Goal: Task Accomplishment & Management: Manage account settings

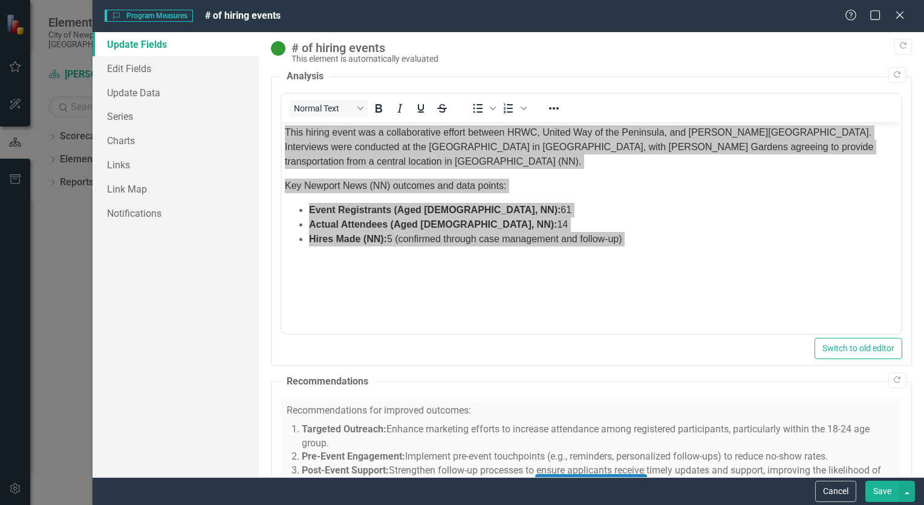
scroll to position [150, 0]
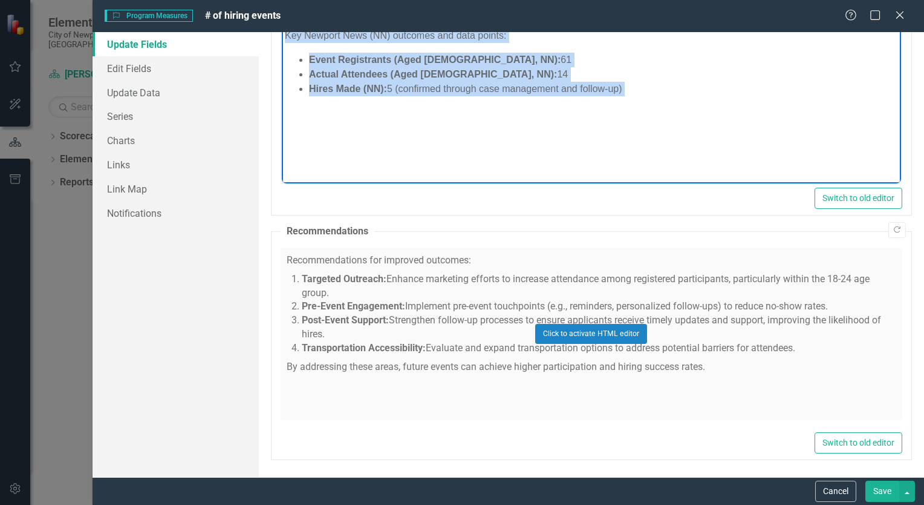
click at [601, 80] on li "Actual Attendees (Aged [DEMOGRAPHIC_DATA], NN): 14" at bounding box center [603, 75] width 589 height 15
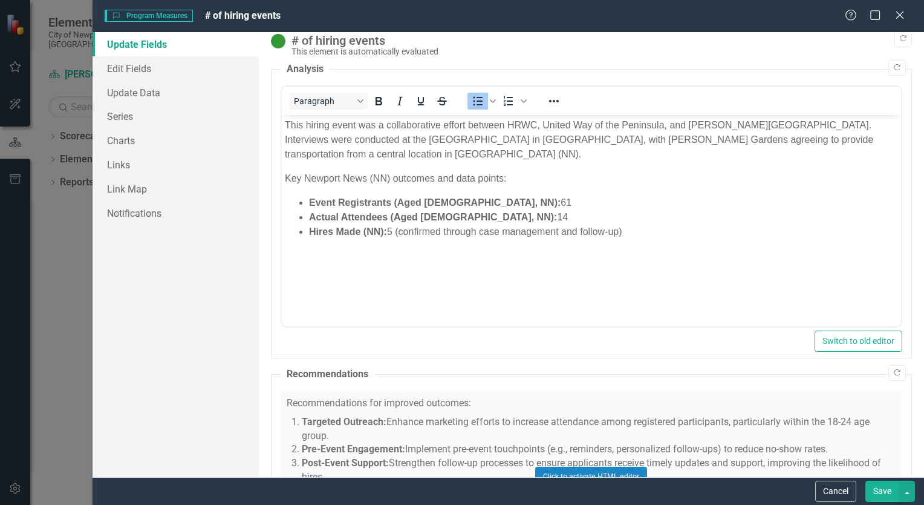
scroll to position [0, 0]
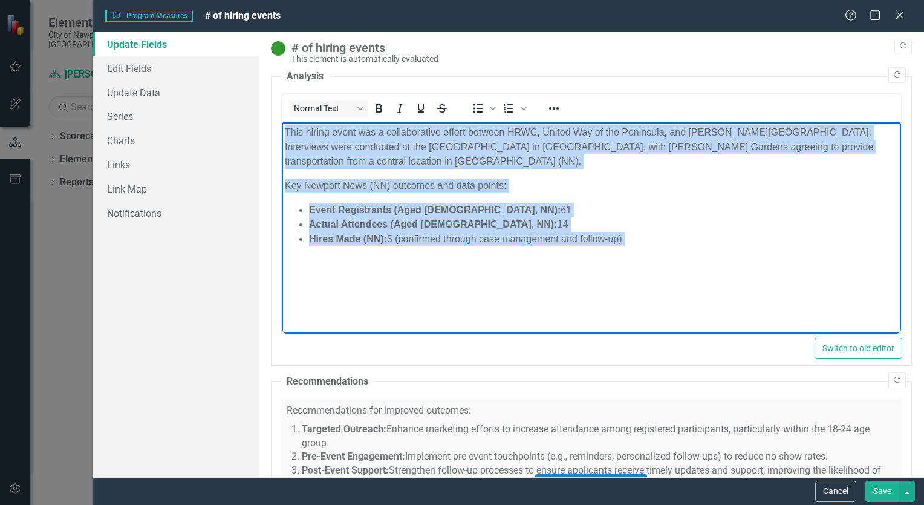
drag, startPoint x: 281, startPoint y: 133, endPoint x: 664, endPoint y: 261, distance: 403.1
click at [664, 261] on body "This hiring event was a collaborative effort between HRWC, United Way of the Pe…" at bounding box center [591, 212] width 620 height 181
copy body "This hiring event was a collaborative effort between HRWC, United Way of the Pe…"
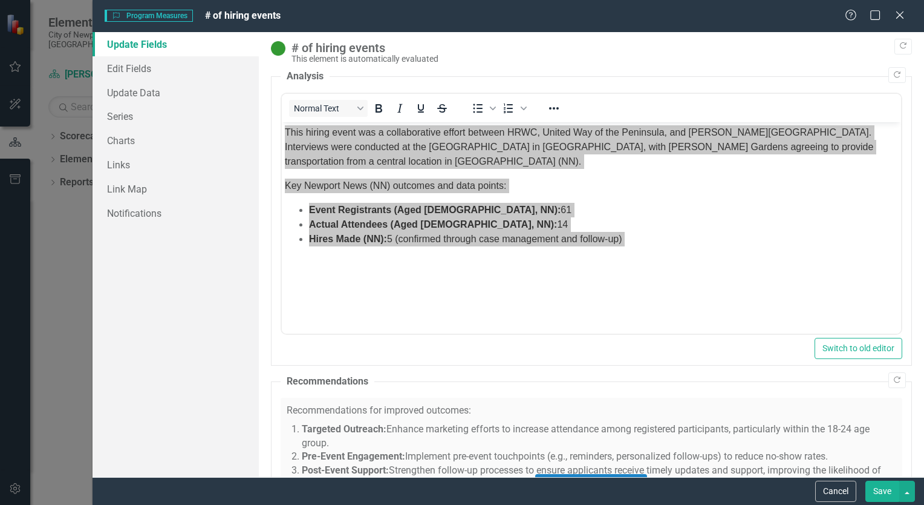
click at [552, 406] on div "Click to activate HTML editor" at bounding box center [592, 483] width 622 height 172
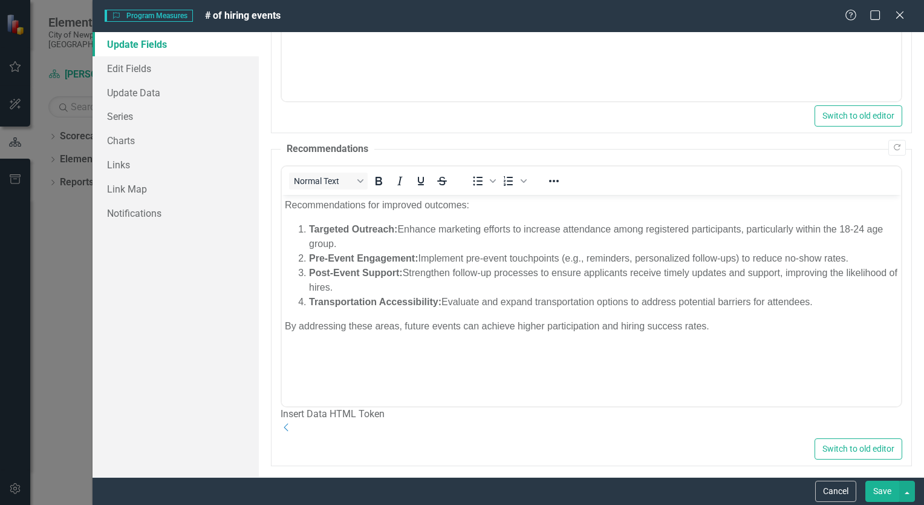
scroll to position [258, 0]
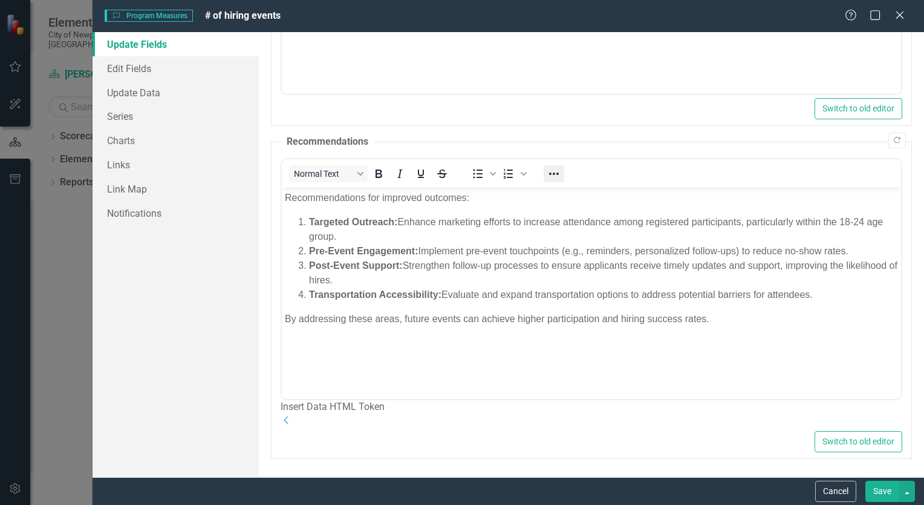
click at [554, 166] on icon "Reveal or hide additional toolbar items" at bounding box center [554, 173] width 15 height 15
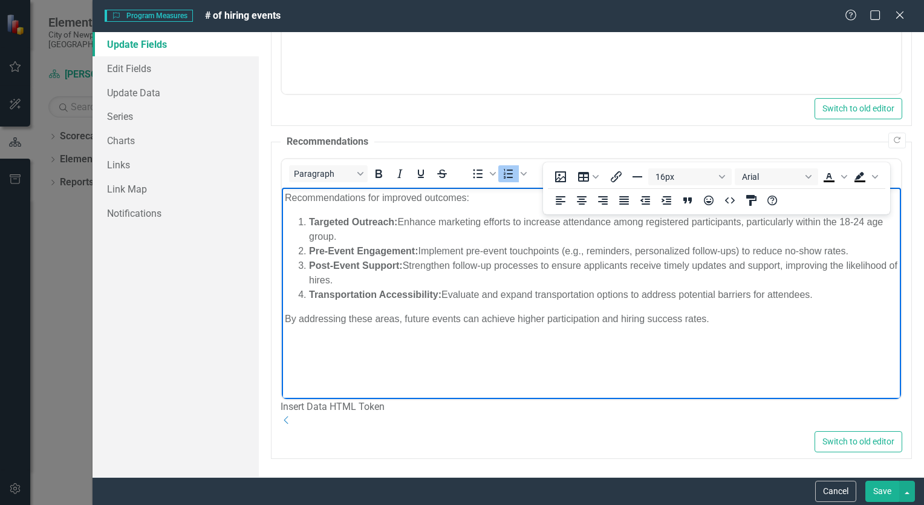
click at [497, 209] on body "Recommendations for improved outcomes: Targeted Outreach: Enhance marketing eff…" at bounding box center [591, 277] width 620 height 181
click at [549, 362] on body "Recommendations for improved outcomes: Targeted Outreach: Enhance marketing eff…" at bounding box center [591, 277] width 620 height 181
click at [552, 166] on icon "Reveal or hide additional toolbar items" at bounding box center [554, 173] width 15 height 15
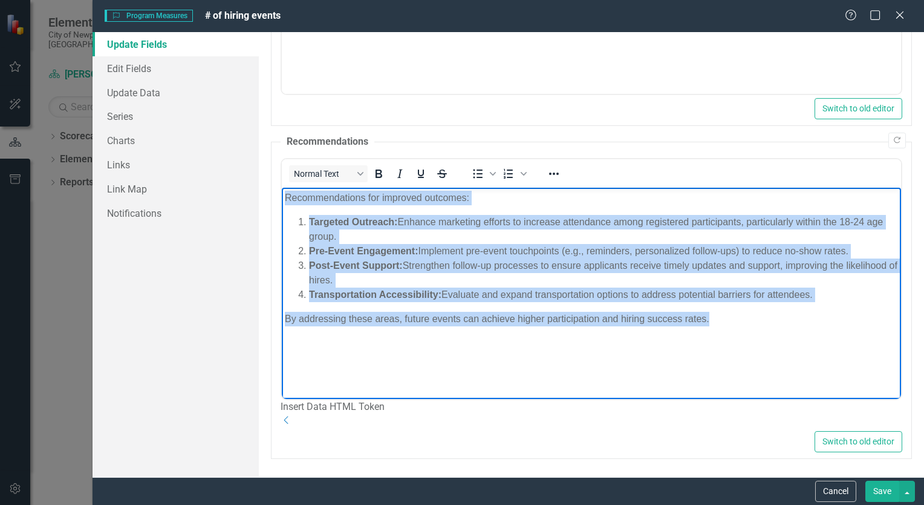
drag, startPoint x: 285, startPoint y: 194, endPoint x: 782, endPoint y: 364, distance: 524.8
click at [782, 364] on body "Recommendations for improved outcomes: Targeted Outreach: Enhance marketing eff…" at bounding box center [591, 277] width 620 height 181
copy body "Recommendations for improved outcomes: Targeted Outreach: Enhance marketing eff…"
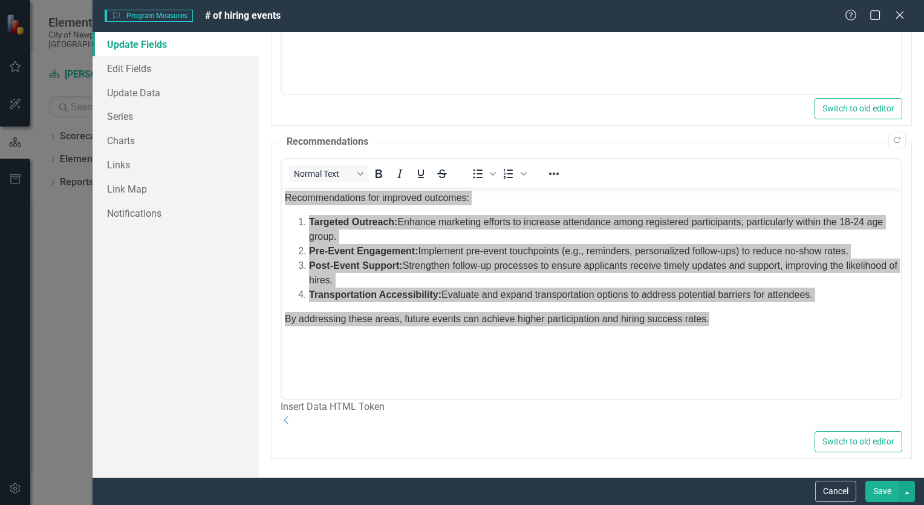
click at [494, 442] on div "Switch to old editor" at bounding box center [592, 441] width 622 height 21
click at [877, 486] on button "Save" at bounding box center [883, 490] width 34 height 21
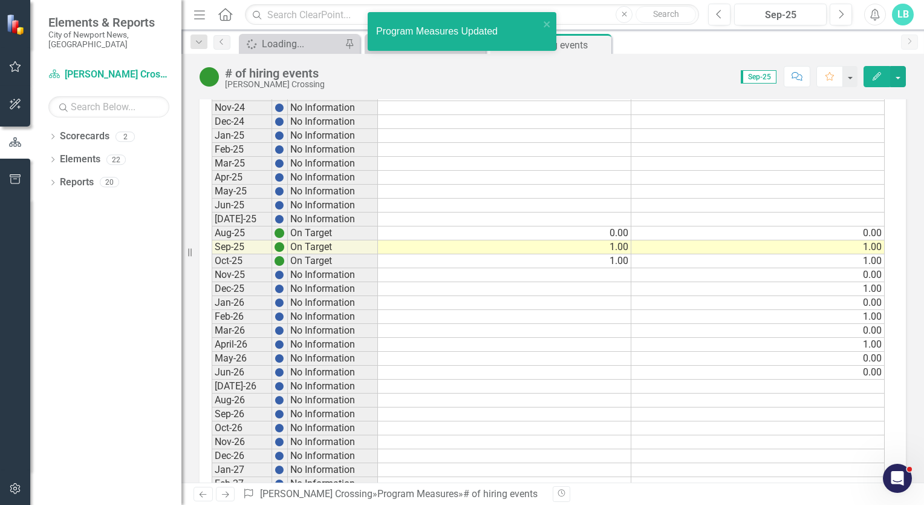
click at [880, 493] on div "Revision History" at bounding box center [912, 494] width 719 height 16
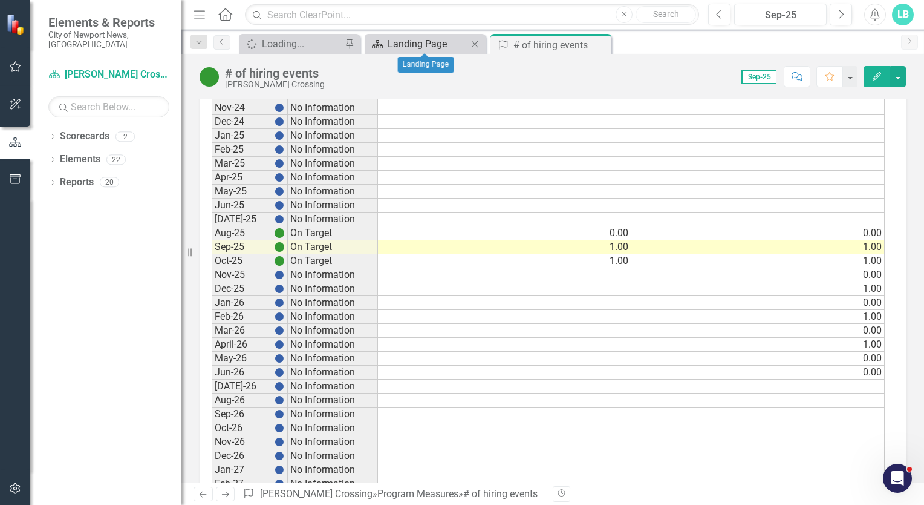
click at [389, 42] on div "Landing Page" at bounding box center [428, 43] width 80 height 15
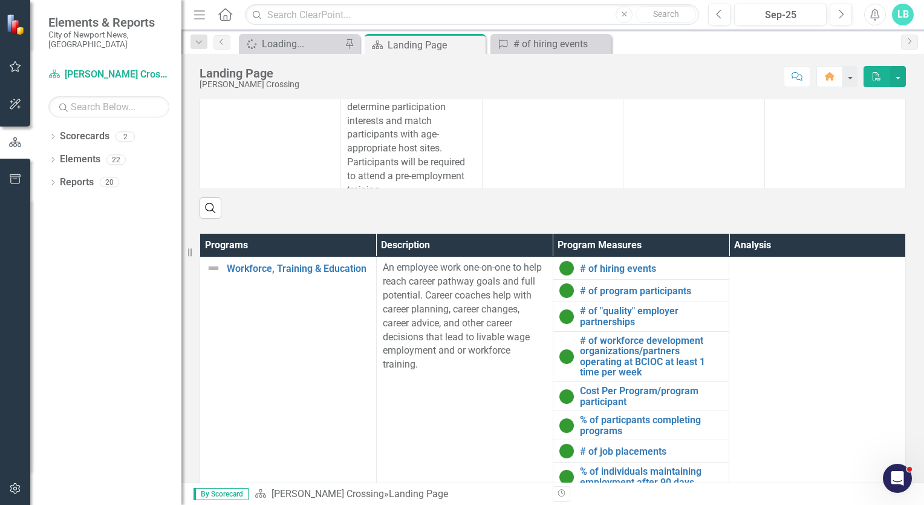
scroll to position [615, 0]
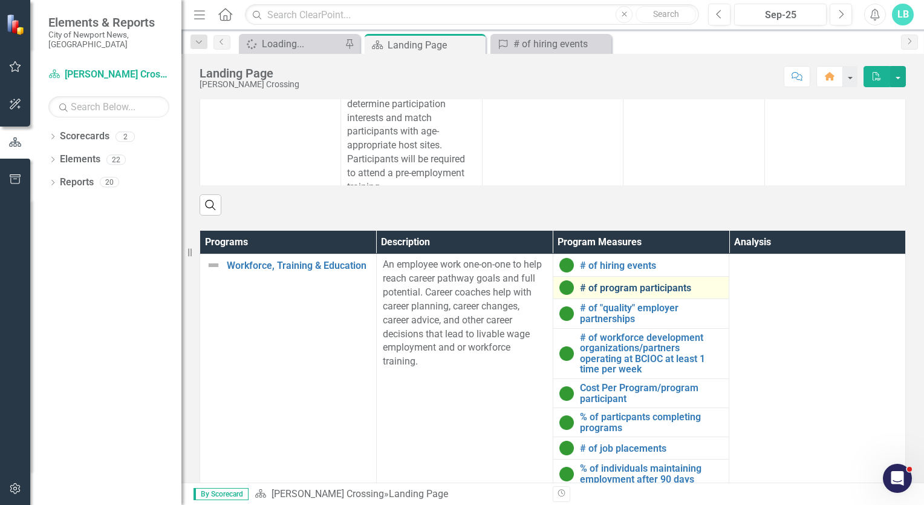
click at [600, 288] on link "# of program participants" at bounding box center [651, 288] width 143 height 11
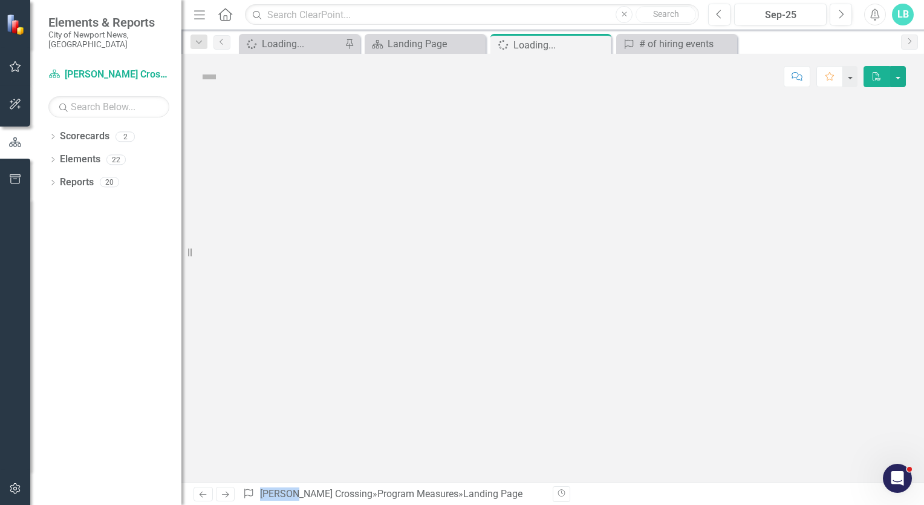
click at [600, 288] on div at bounding box center [552, 290] width 743 height 383
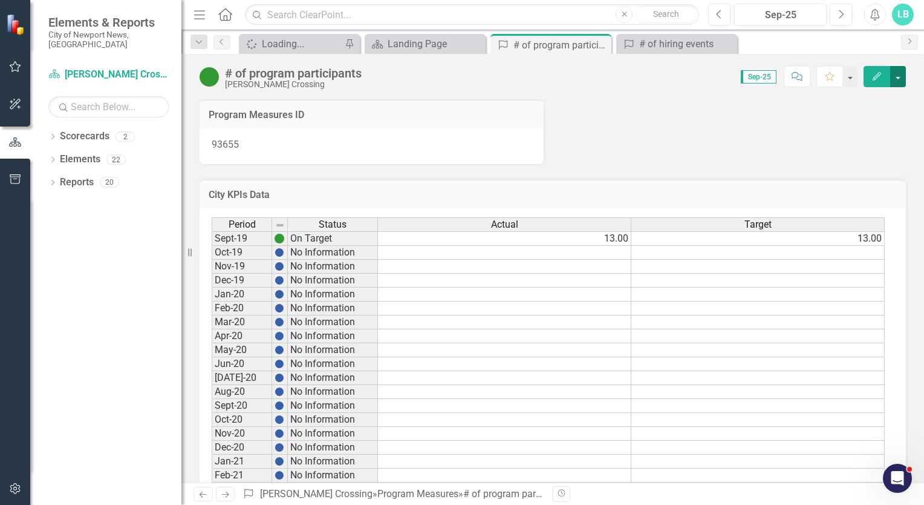
click at [900, 73] on button "button" at bounding box center [899, 76] width 16 height 21
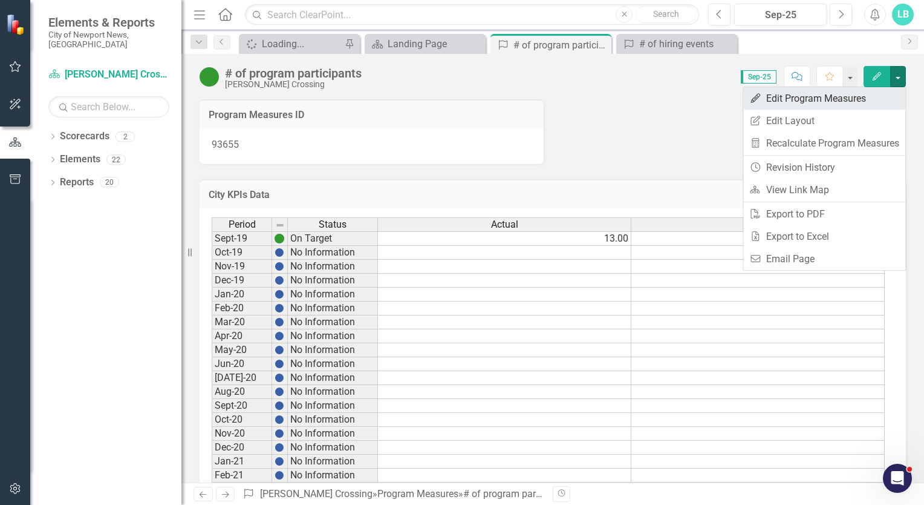
click at [818, 100] on link "Edit Edit Program Measures" at bounding box center [825, 98] width 162 height 22
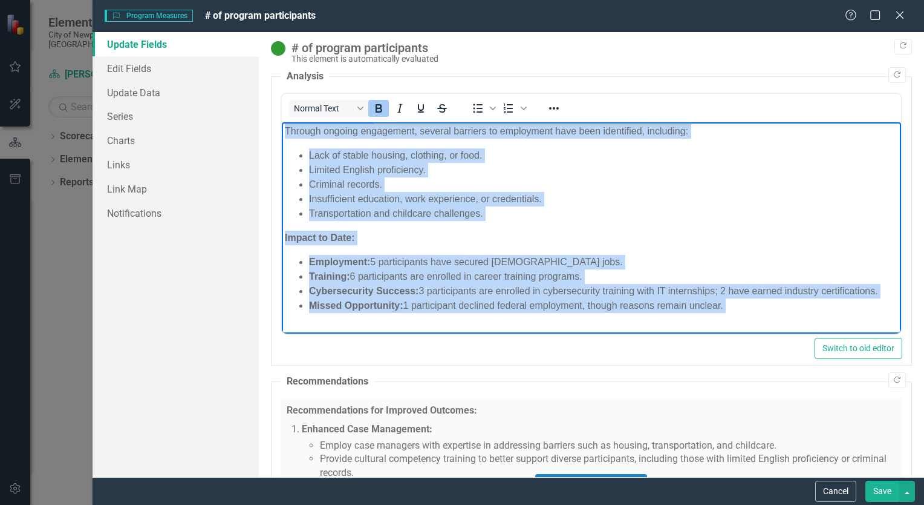
scroll to position [128, 0]
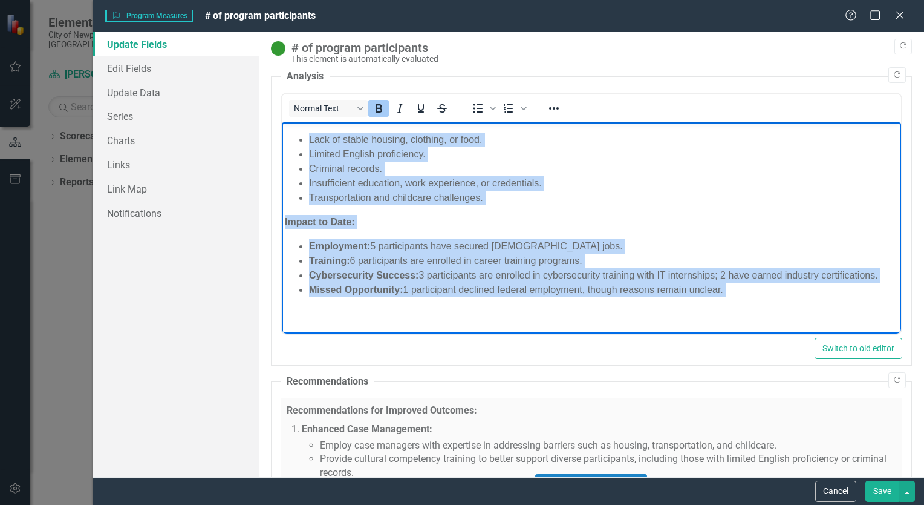
drag, startPoint x: 284, startPoint y: 134, endPoint x: 763, endPoint y: 462, distance: 581.0
click at [482, 334] on html "Overview: The City of Newport’s Youth Career Program (YCP) focuses on engaging …" at bounding box center [591, 164] width 620 height 340
copy body "Loremips: Dol Sita co Adipisc’e Seddo Eiusmo Tempori (UTL) etdolor ma aliquaen …"
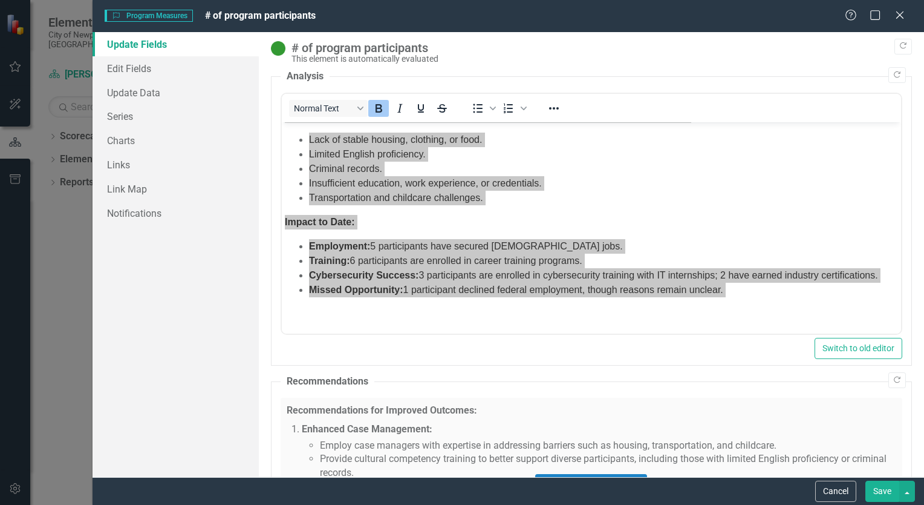
click at [576, 380] on fieldset "Recommendations Recommendations for Improved Outcomes: Enhanced Case Management…" at bounding box center [591, 491] width 641 height 235
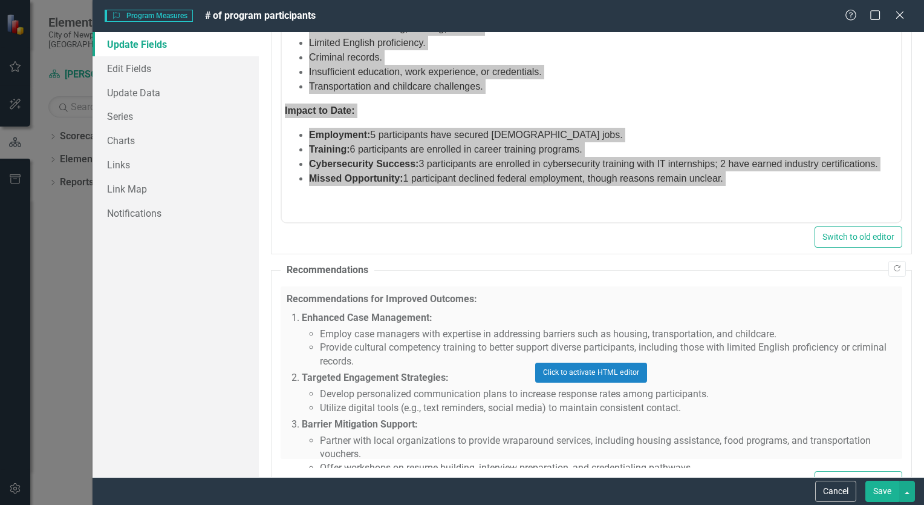
scroll to position [150, 0]
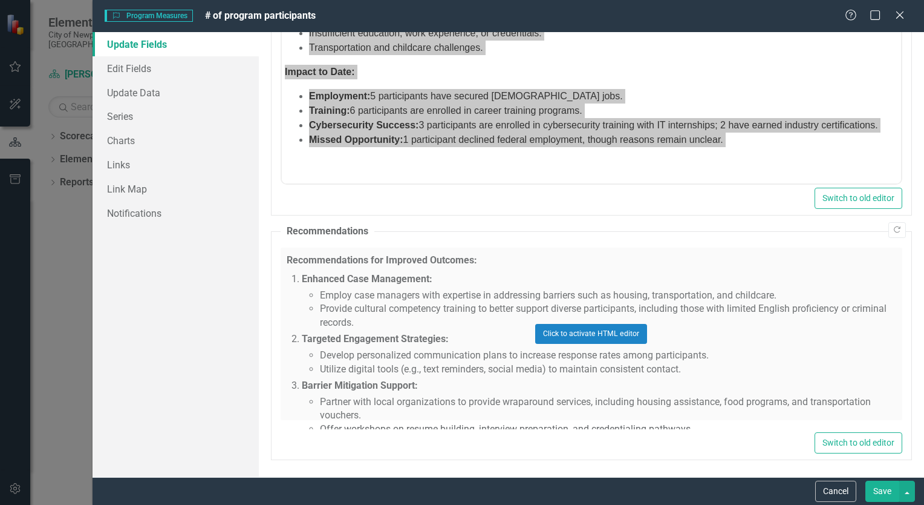
click at [767, 385] on div "Click to activate HTML editor" at bounding box center [592, 333] width 622 height 172
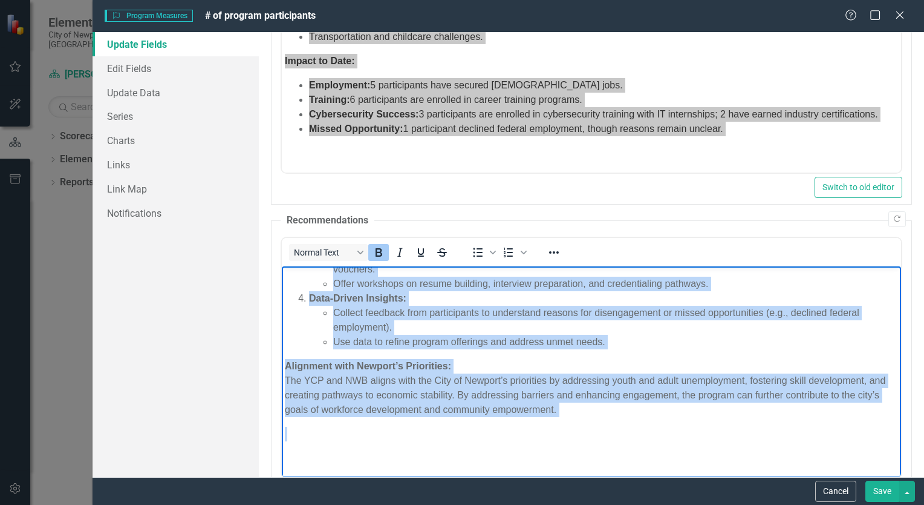
scroll to position [259, 0]
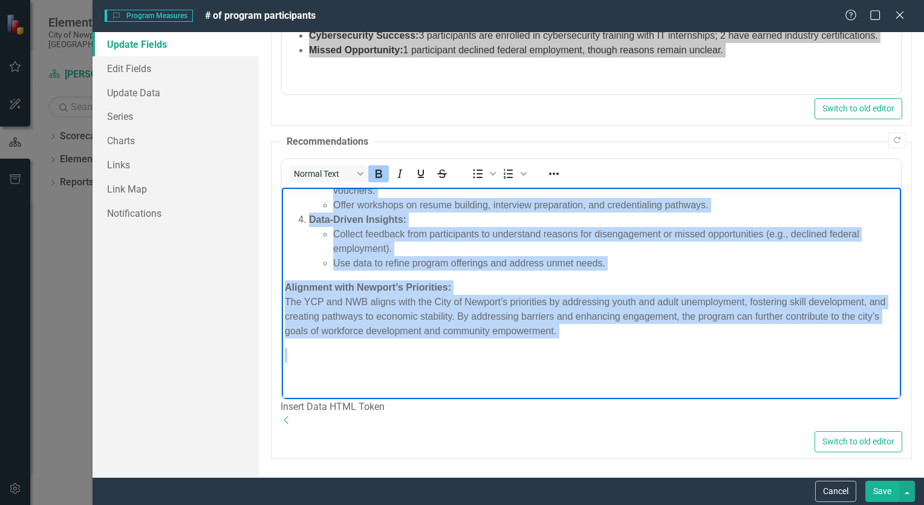
drag, startPoint x: 285, startPoint y: 197, endPoint x: 485, endPoint y: 448, distance: 320.8
click at [485, 399] on html "Recommendations for Improved Outcomes: Enhanced Case Management: Employ case ma…" at bounding box center [591, 212] width 620 height 374
copy body "Recommendations for Improved Outcomes: Enhanced Case Management: Employ case ma…"
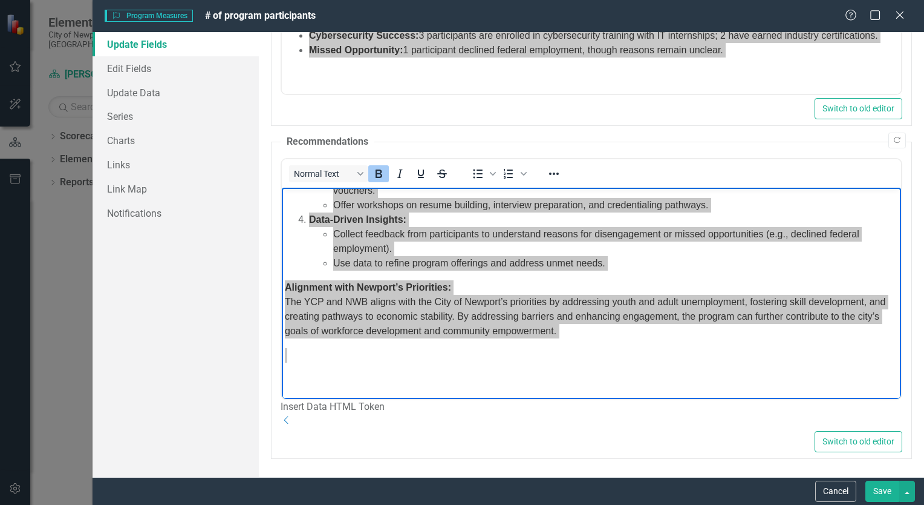
click at [515, 417] on div "Insert Data HTML Token Dropdown" at bounding box center [592, 414] width 622 height 28
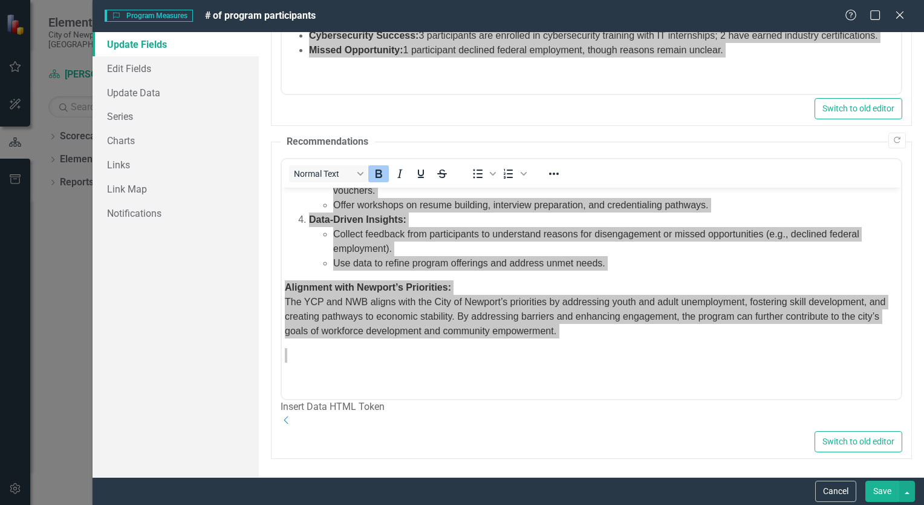
click at [886, 494] on button "Save" at bounding box center [883, 490] width 34 height 21
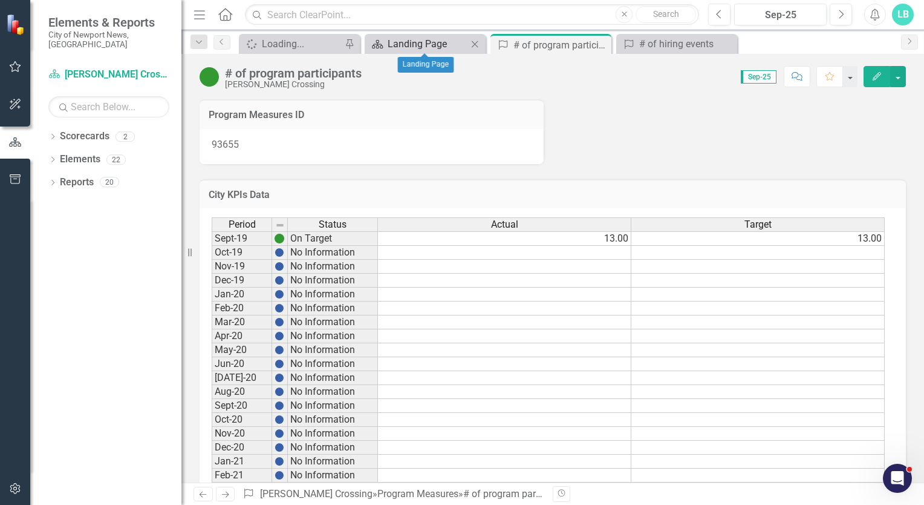
click at [416, 42] on div "Landing Page" at bounding box center [428, 43] width 80 height 15
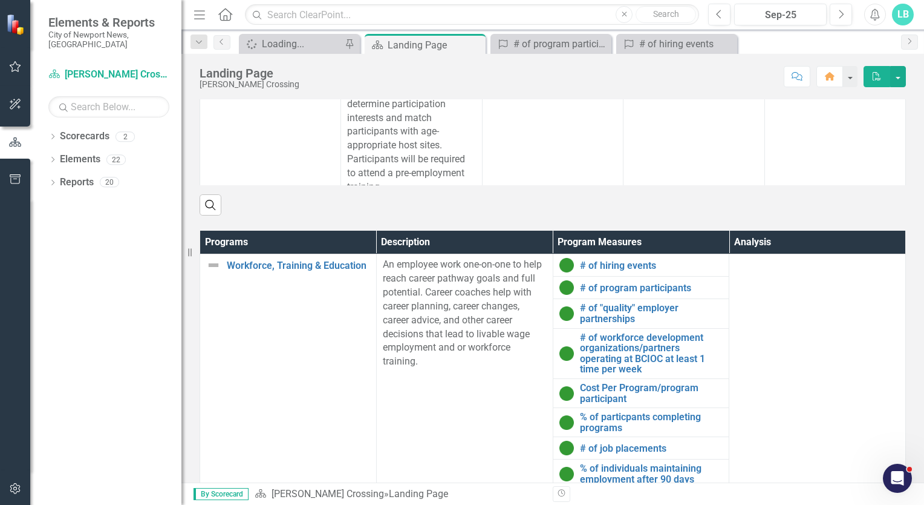
scroll to position [620, 0]
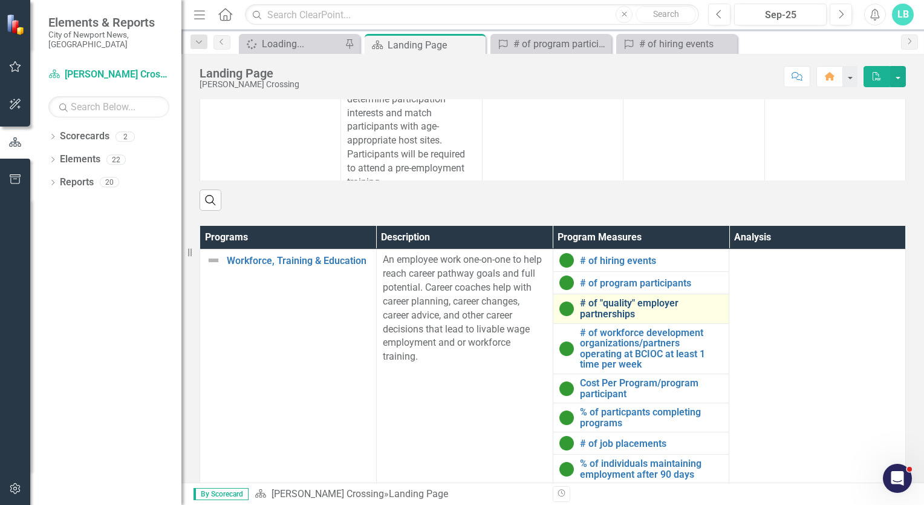
click at [607, 319] on link "# of "quality" employer partnerships" at bounding box center [651, 308] width 143 height 21
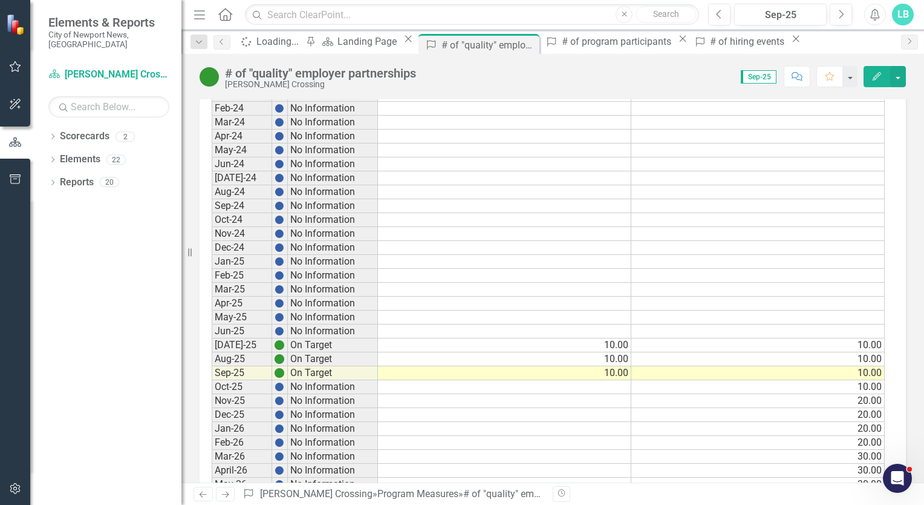
scroll to position [850, 0]
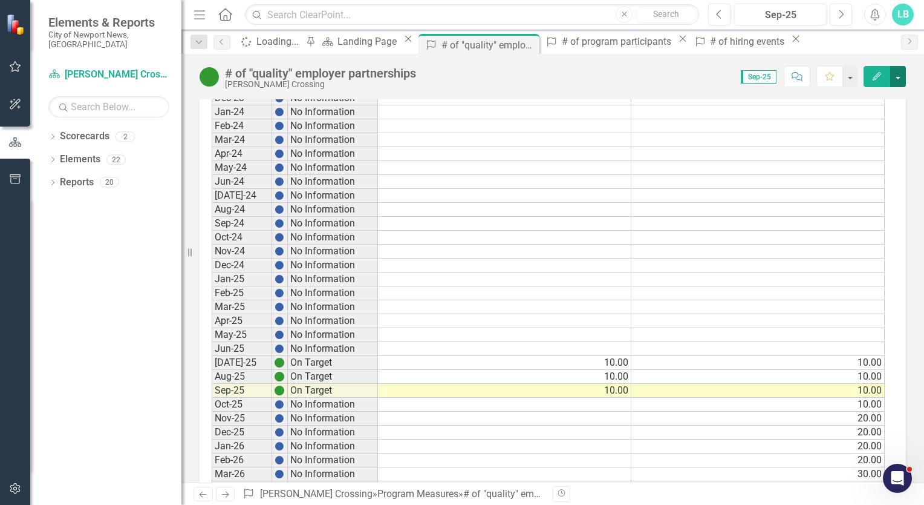
click at [895, 74] on button "button" at bounding box center [899, 76] width 16 height 21
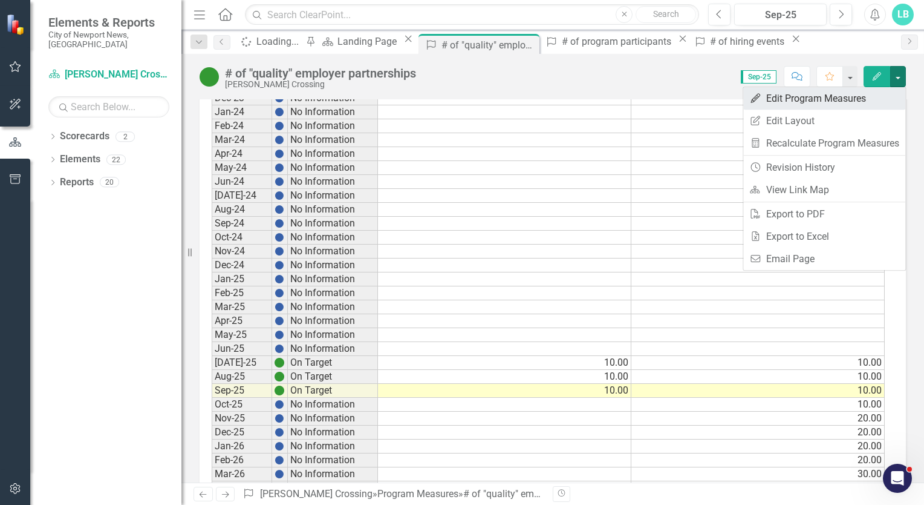
click at [845, 101] on link "Edit Edit Program Measures" at bounding box center [825, 98] width 162 height 22
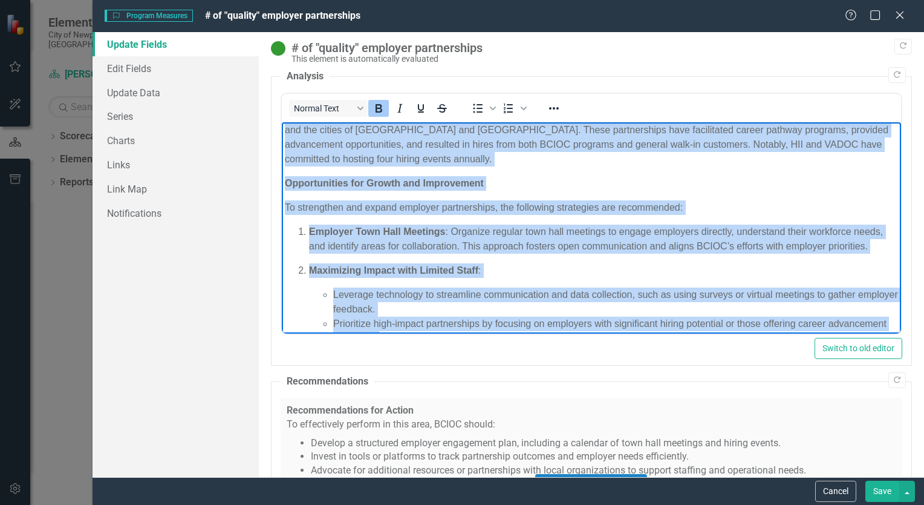
scroll to position [191, 0]
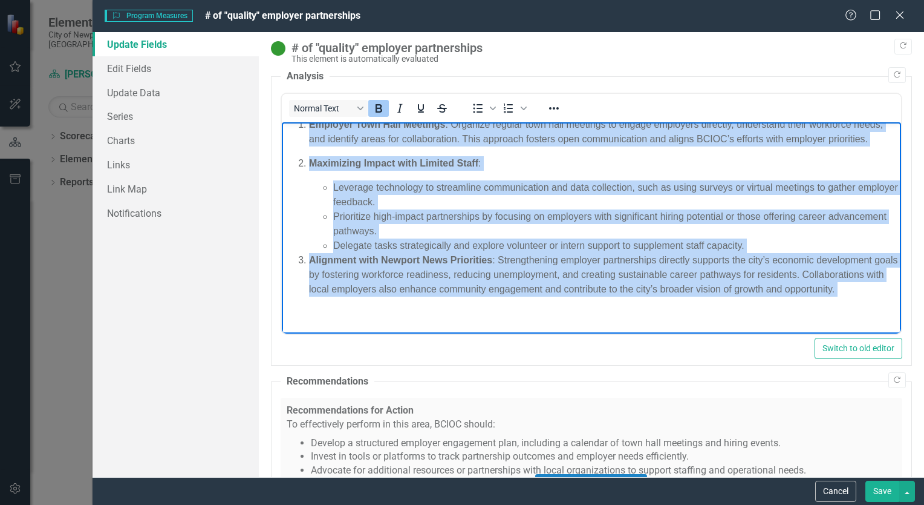
drag, startPoint x: 283, startPoint y: 130, endPoint x: 476, endPoint y: 353, distance: 295.0
click at [476, 333] on html "Analysis of Employer Partnerships and Recommendations for Improvement Since [DA…" at bounding box center [591, 139] width 620 height 388
copy body "Loremips do Sitametc Adipiscingel sed Doeiusmodtempor inc Utlaboreetd Magna 730…"
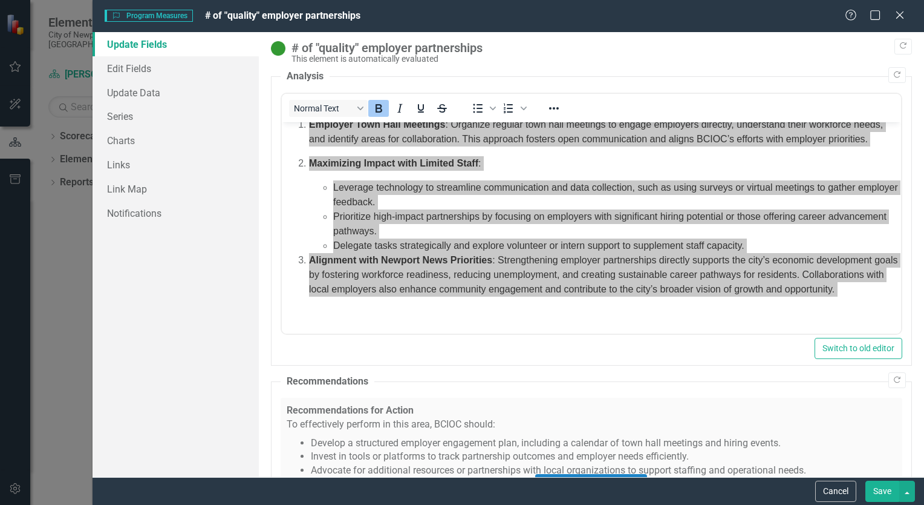
click at [491, 422] on div "Click to activate HTML editor" at bounding box center [592, 483] width 622 height 172
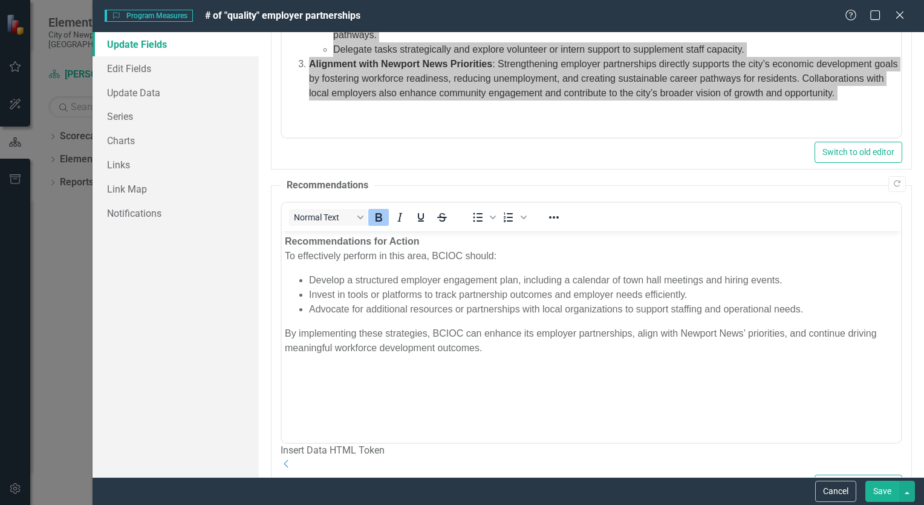
scroll to position [242, 0]
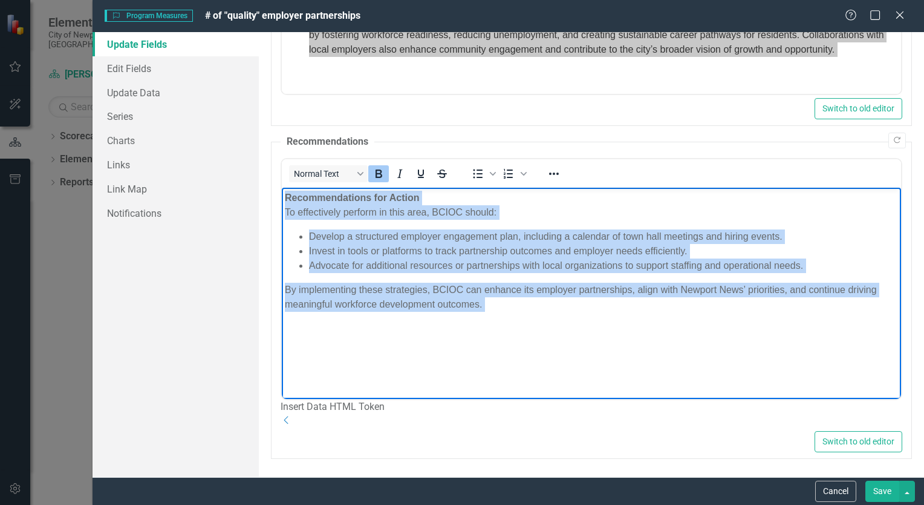
drag, startPoint x: 282, startPoint y: 197, endPoint x: 499, endPoint y: 316, distance: 246.9
click at [499, 316] on body "Recommendations for Action To effectively perform in this area, BCIOC should: D…" at bounding box center [591, 277] width 620 height 181
copy body "Recommendations for Action To effectively perform in this area, BCIOC should: D…"
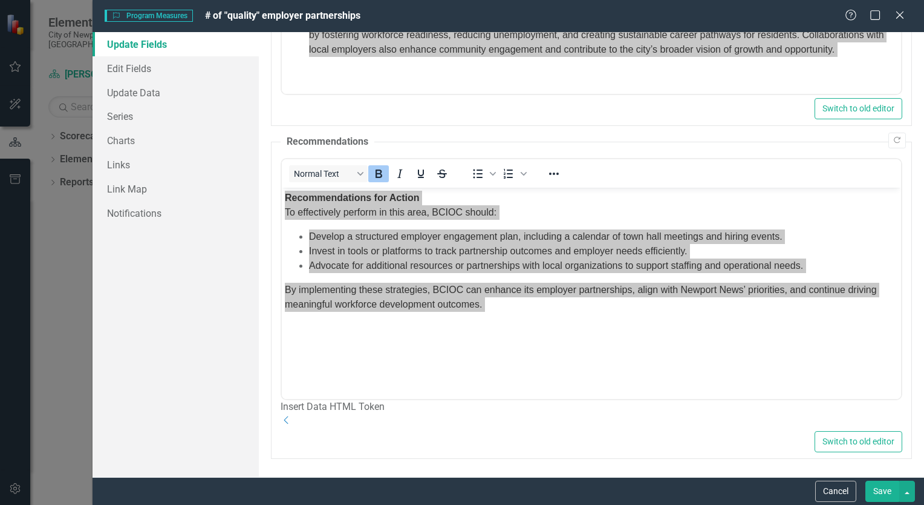
click at [883, 487] on button "Save" at bounding box center [883, 490] width 34 height 21
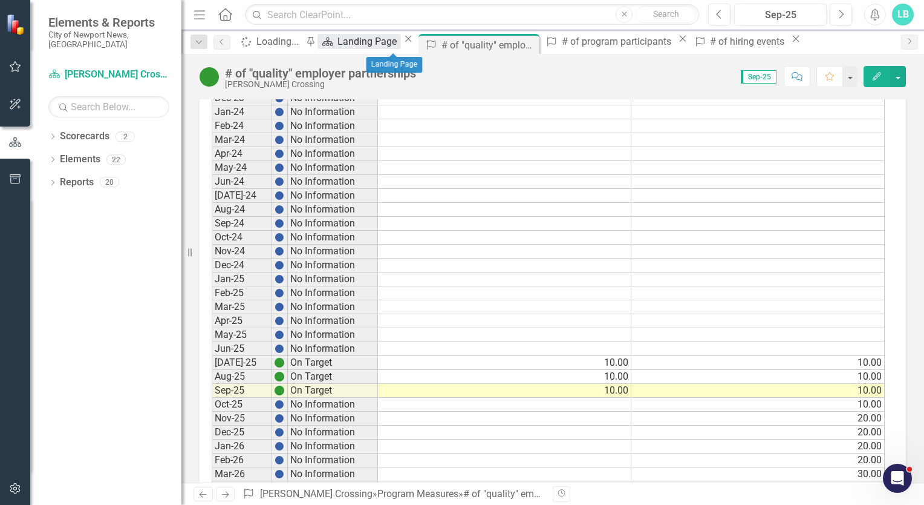
click at [401, 40] on div "Landing Page" at bounding box center [369, 41] width 63 height 15
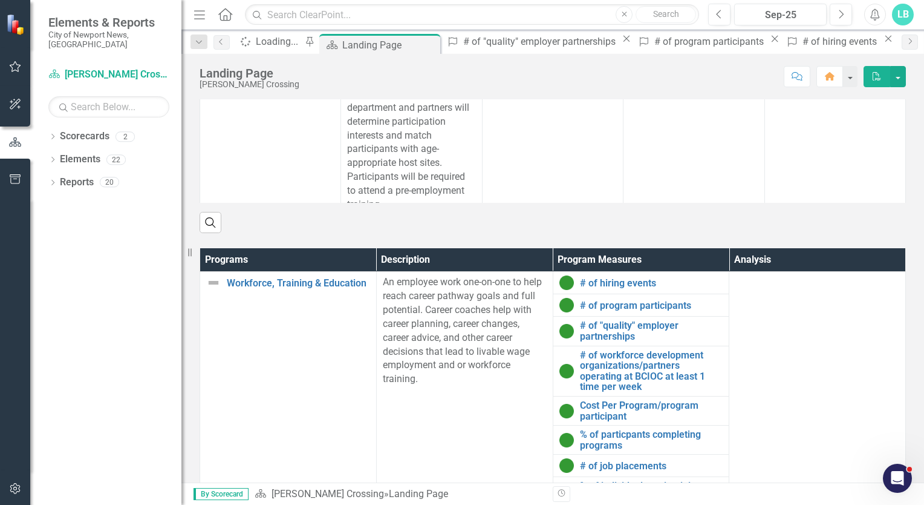
scroll to position [601, 0]
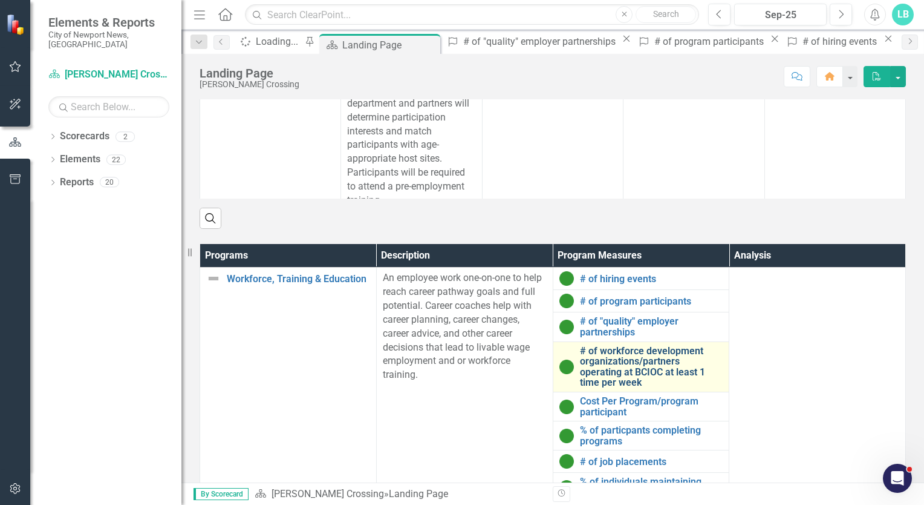
click at [615, 388] on link "# of workforce development organizations/partners operating at BCIOC at least 1…" at bounding box center [651, 366] width 143 height 42
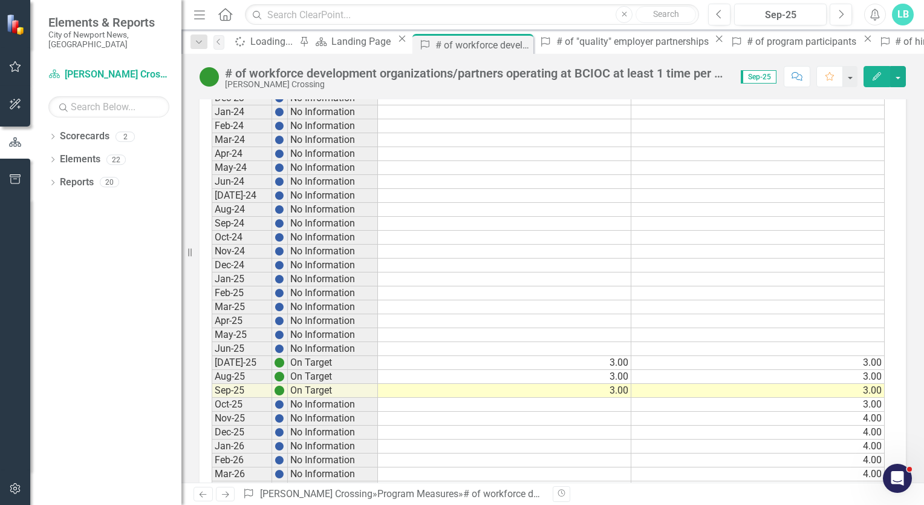
scroll to position [840, 0]
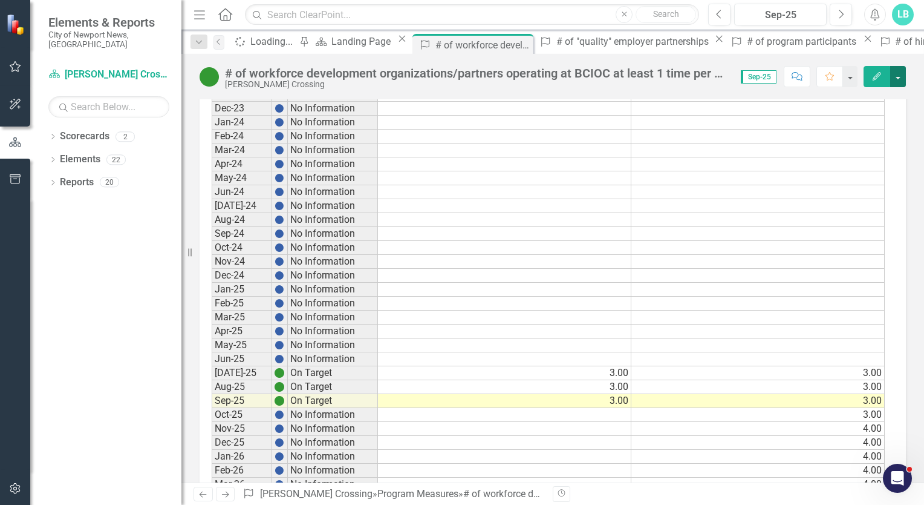
click at [899, 76] on button "button" at bounding box center [899, 76] width 16 height 21
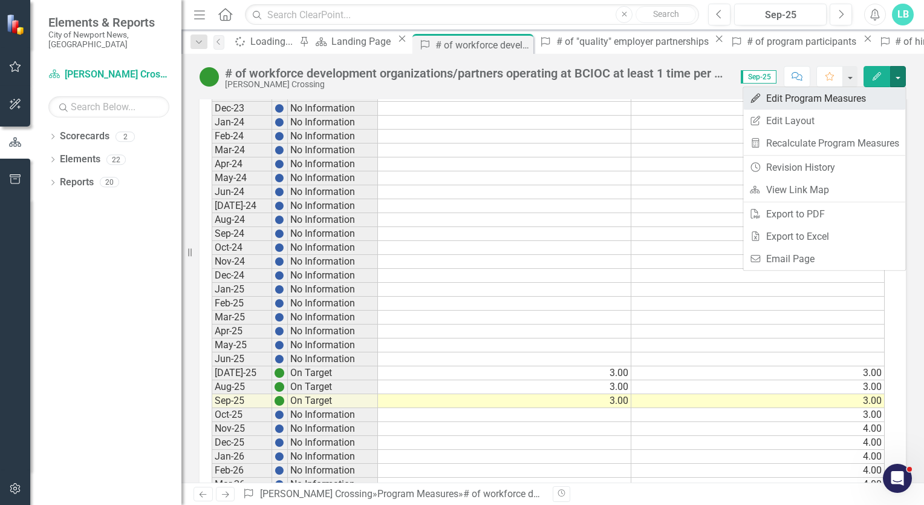
click at [822, 96] on link "Edit Edit Program Measures" at bounding box center [825, 98] width 162 height 22
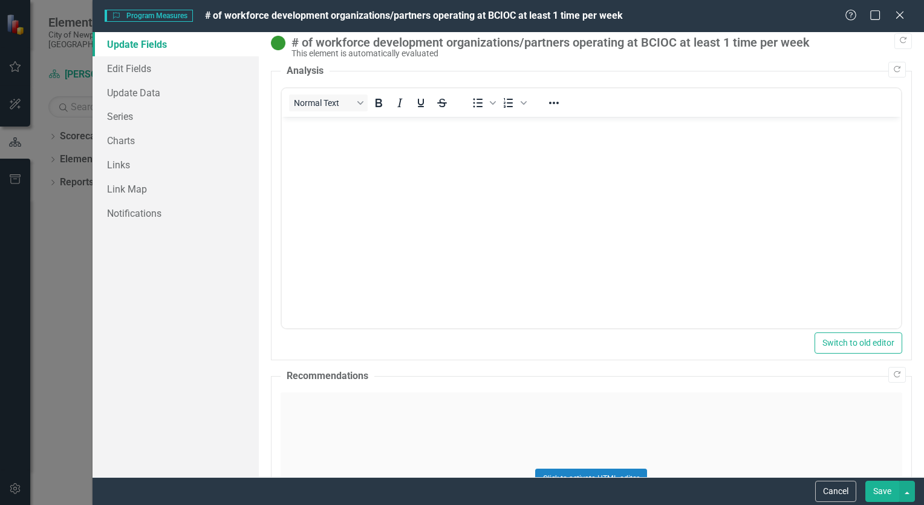
scroll to position [0, 0]
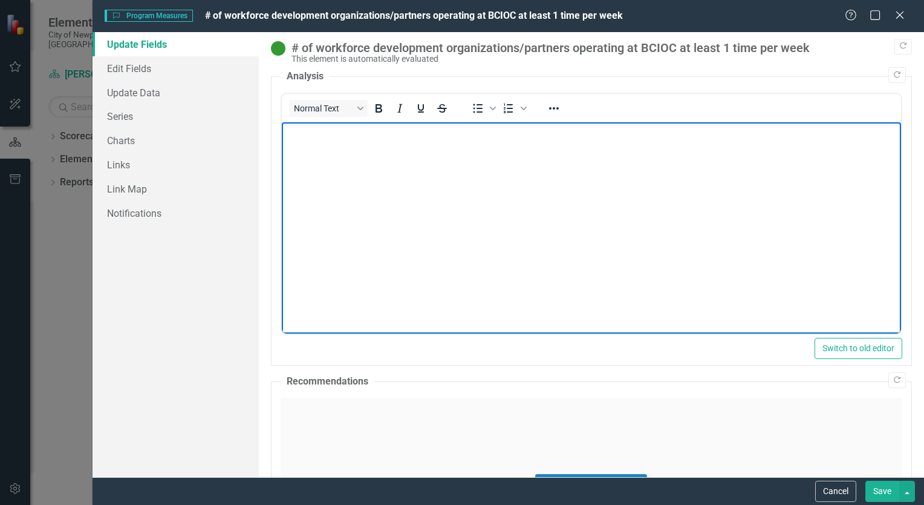
click at [342, 143] on body "Rich Text Area. Press ALT-0 for help." at bounding box center [591, 212] width 620 height 181
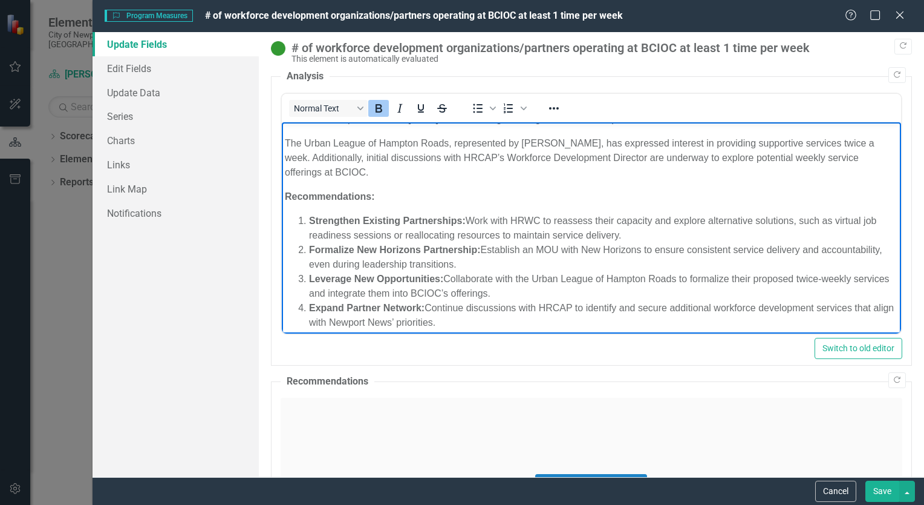
scroll to position [220, 0]
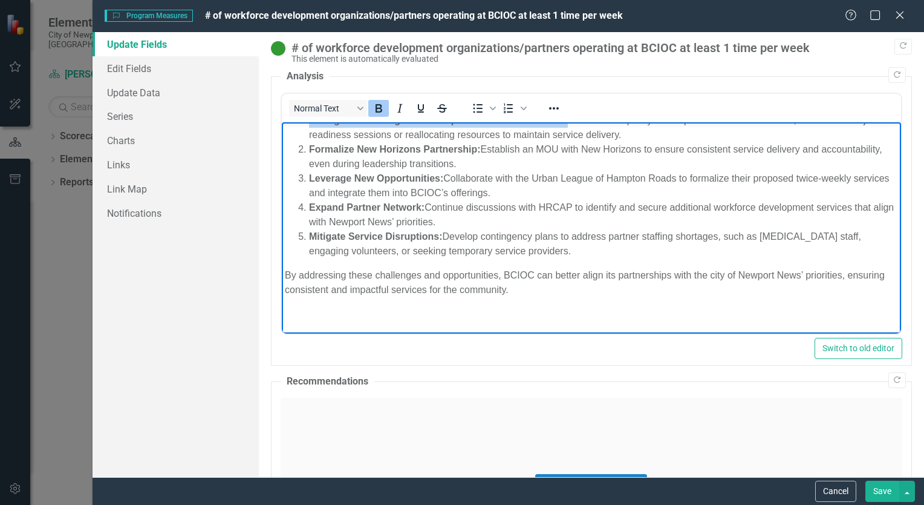
drag, startPoint x: 284, startPoint y: 241, endPoint x: 564, endPoint y: 333, distance: 294.6
click at [564, 333] on body "Analysis and Recommendations to Enhance Partner Services Aligned with Newport N…" at bounding box center [591, 118] width 620 height 432
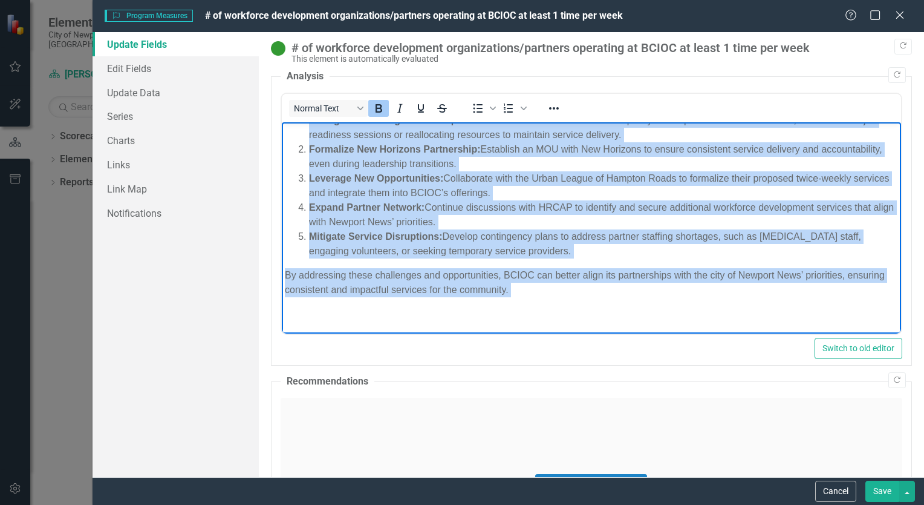
copy body "Loremipsumdolor: Sitametcon Adipisci Elitseddoeiu: Temp inci UTLA et dolorema a…"
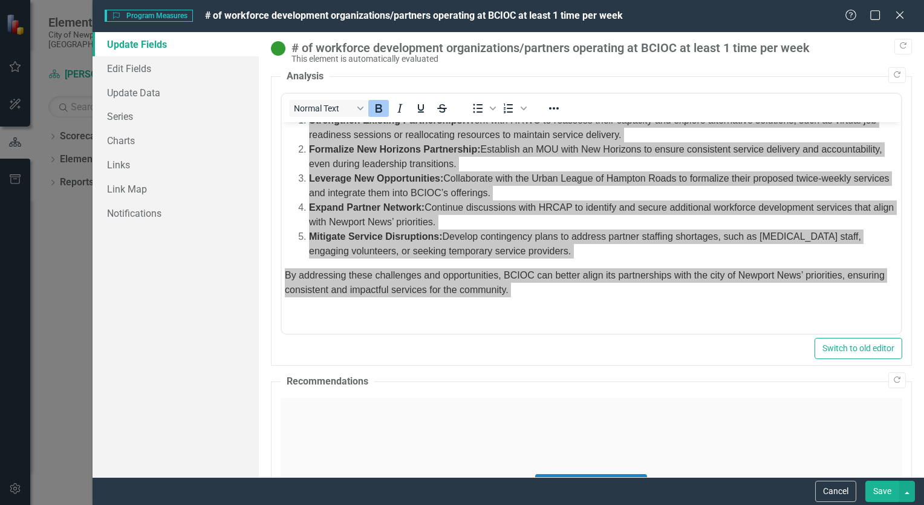
click at [322, 406] on div "Click to activate HTML editor" at bounding box center [592, 483] width 622 height 172
click at [295, 442] on p "Rich Text Area. Press ALT-0 for help." at bounding box center [590, 437] width 613 height 15
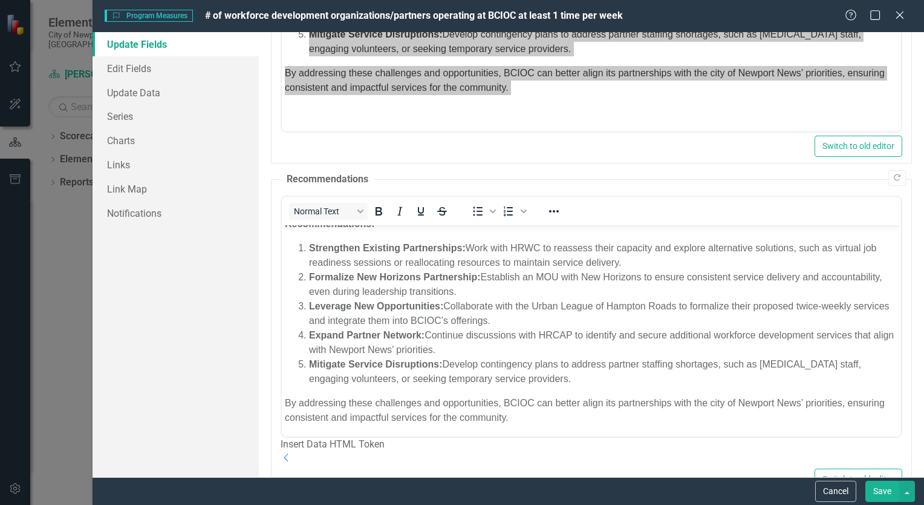
scroll to position [258, 0]
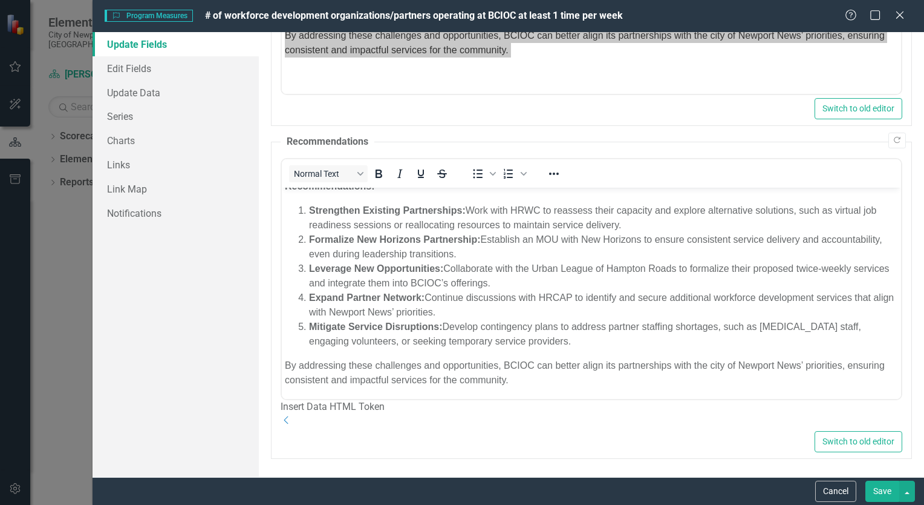
click at [891, 490] on button "Save" at bounding box center [883, 490] width 34 height 21
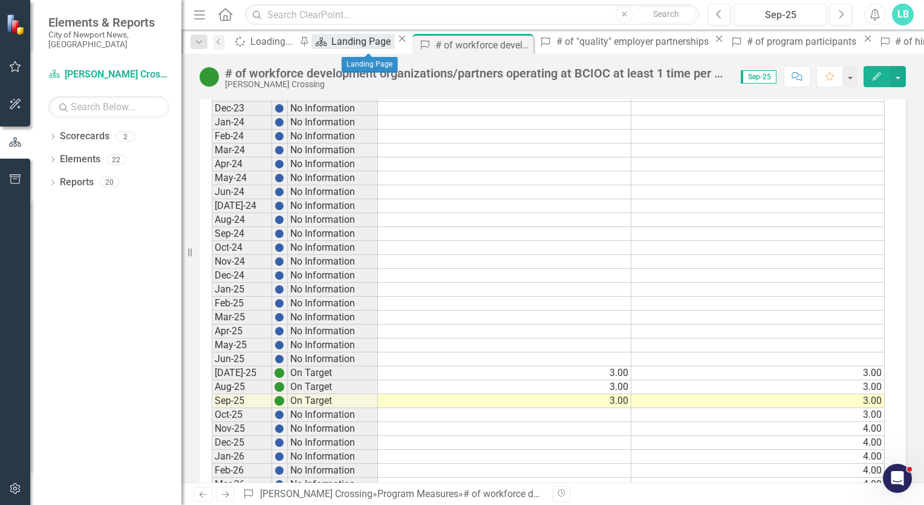
click at [366, 44] on div "Landing Page" at bounding box center [363, 41] width 63 height 15
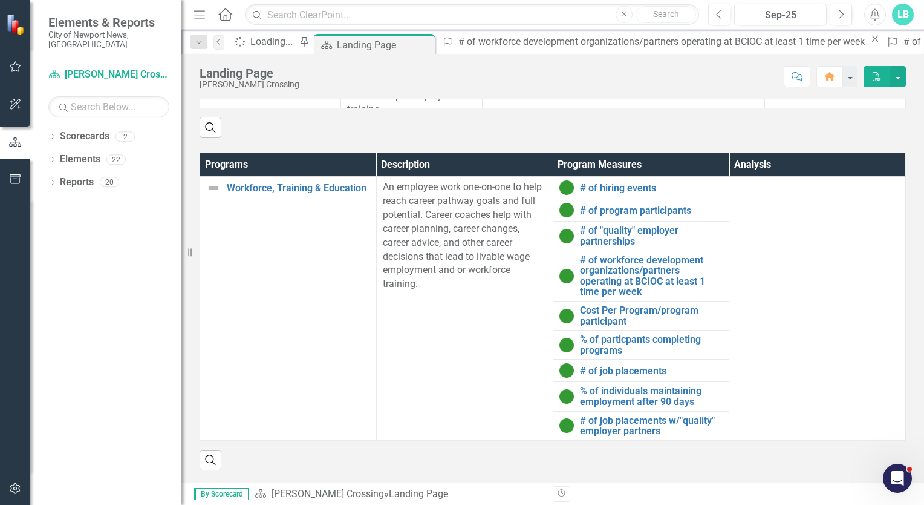
scroll to position [724, 0]
click at [599, 321] on link "Cost Per Program/program participant" at bounding box center [651, 315] width 143 height 21
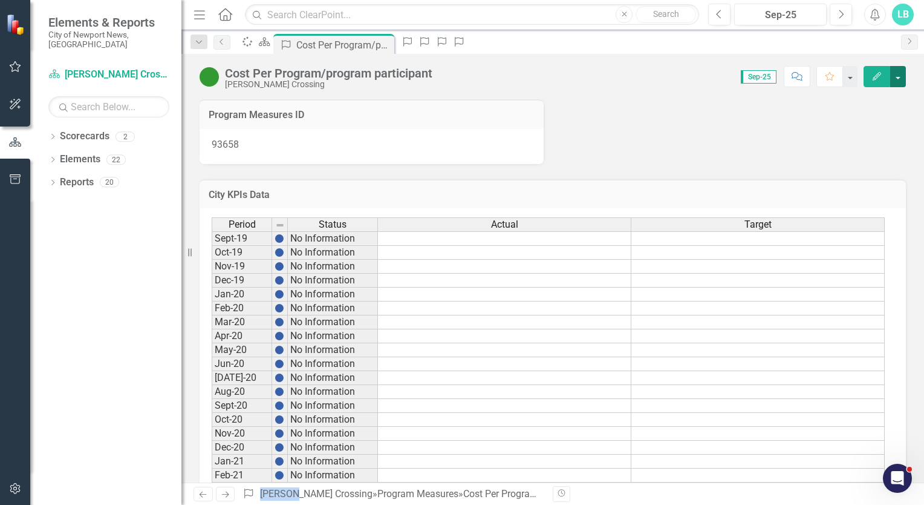
click at [897, 79] on button "button" at bounding box center [899, 76] width 16 height 21
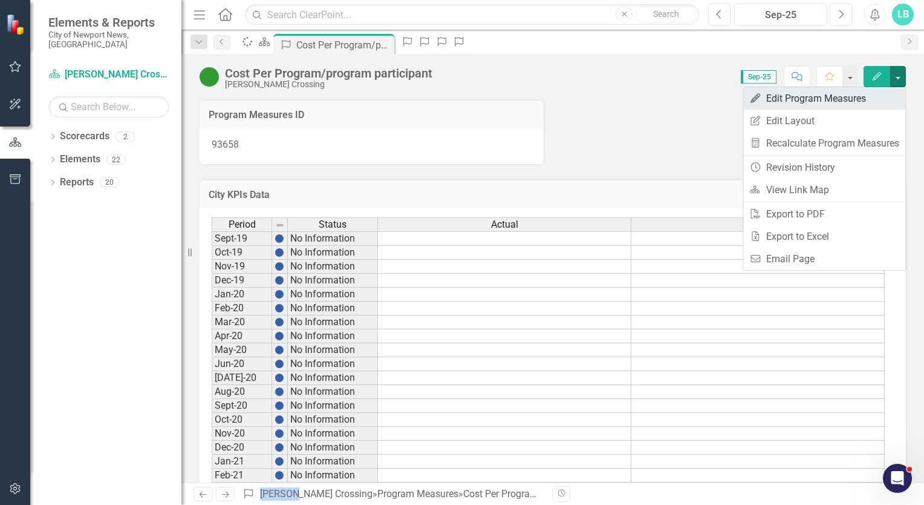
click at [851, 93] on link "Edit Edit Program Measures" at bounding box center [825, 98] width 162 height 22
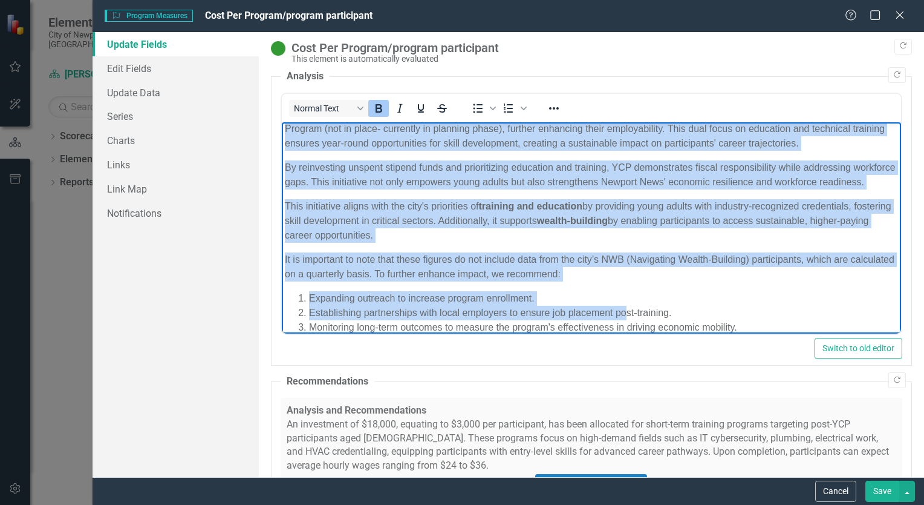
scroll to position [318, 0]
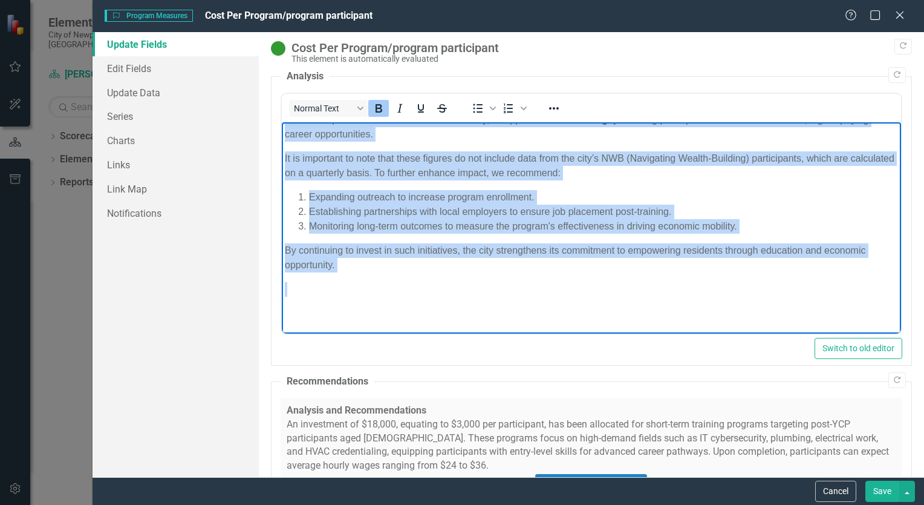
drag, startPoint x: 284, startPoint y: 131, endPoint x: 931, endPoint y: 503, distance: 746.6
click at [650, 333] on html "Analysis and Recommendations Analysis of Youth Career Program (YCP) Educational…" at bounding box center [591, 75] width 620 height 515
copy body "Loremips dol Sitametconsecte Adipisci el Seddo Eiusmo Tempori (UTL) Etdoloremag…"
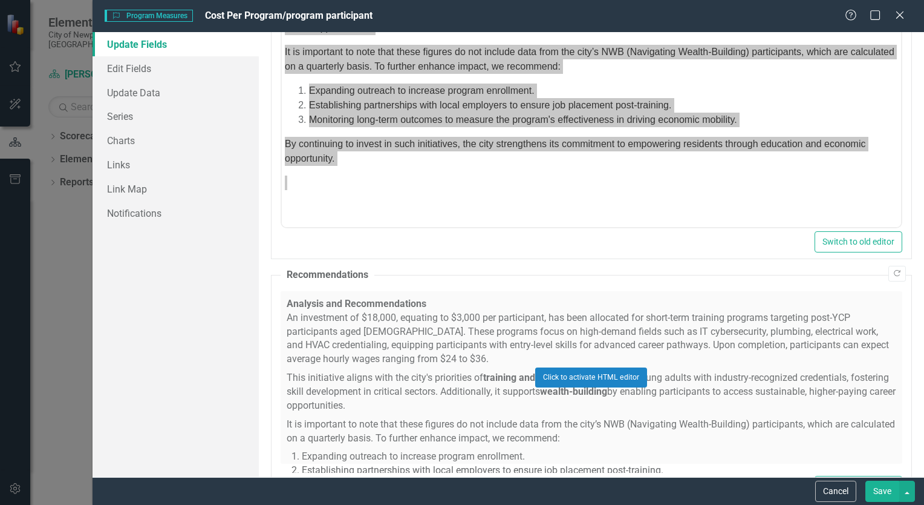
scroll to position [150, 0]
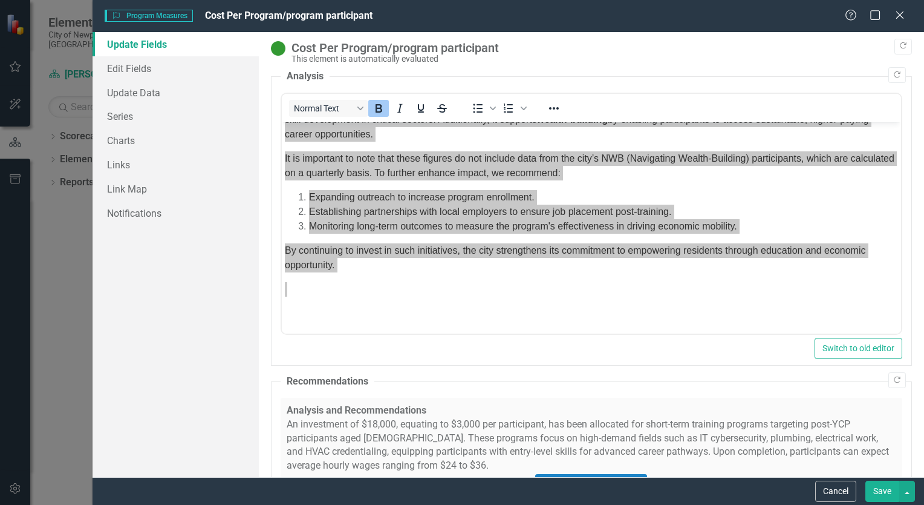
scroll to position [150, 0]
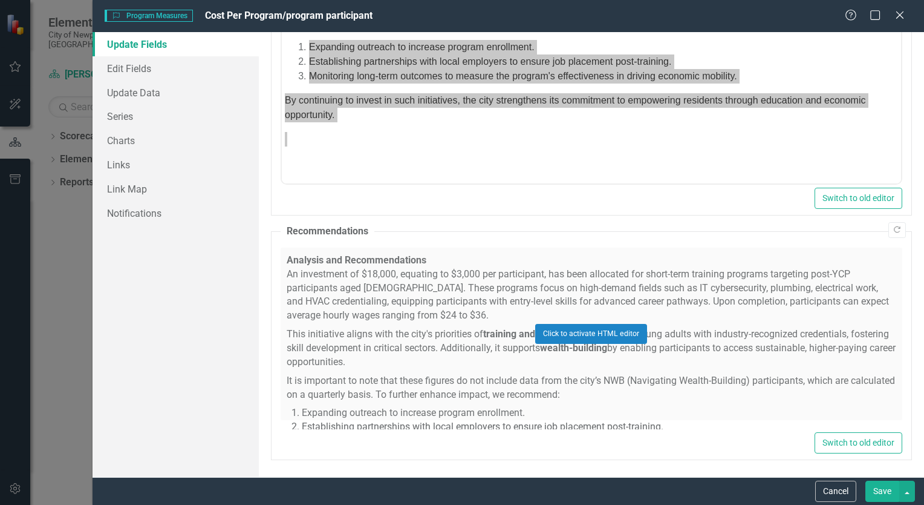
click at [881, 488] on button "Save" at bounding box center [883, 490] width 34 height 21
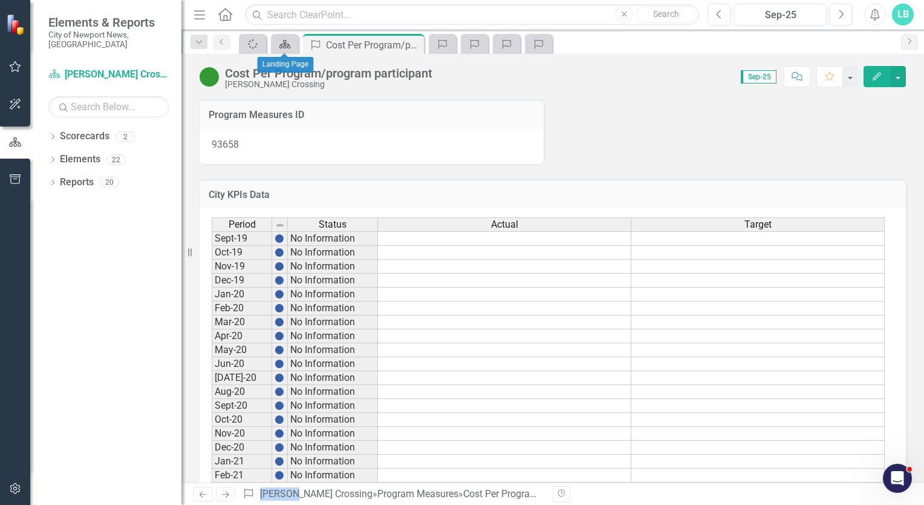
click at [283, 44] on icon at bounding box center [285, 44] width 11 height 8
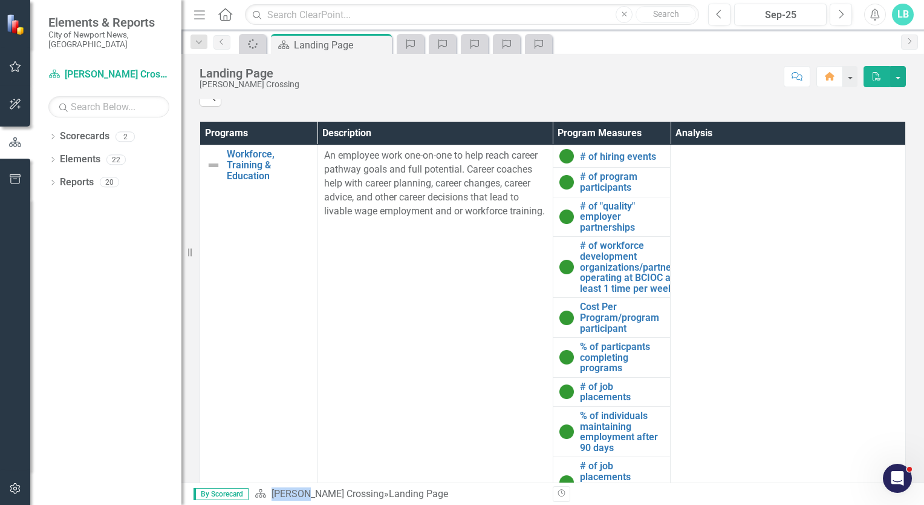
scroll to position [736, 0]
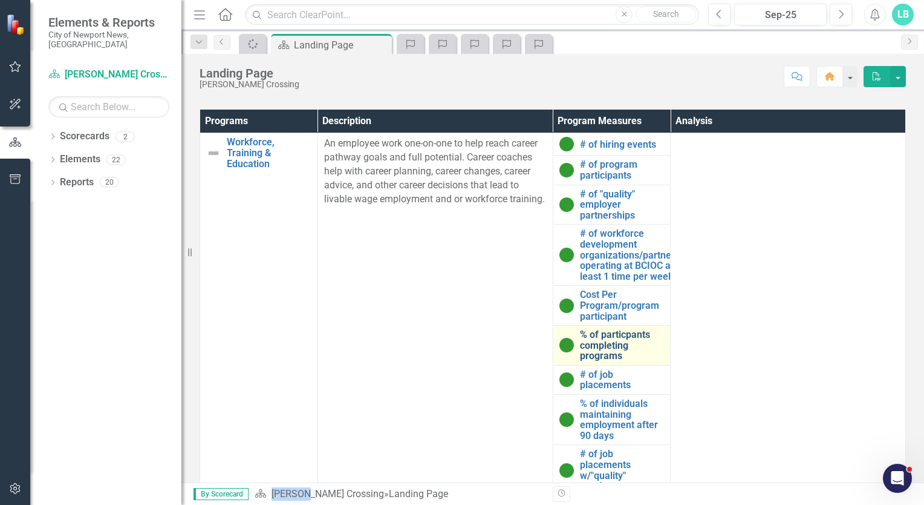
click at [610, 342] on link "% of particpants completing programs" at bounding box center [622, 345] width 85 height 32
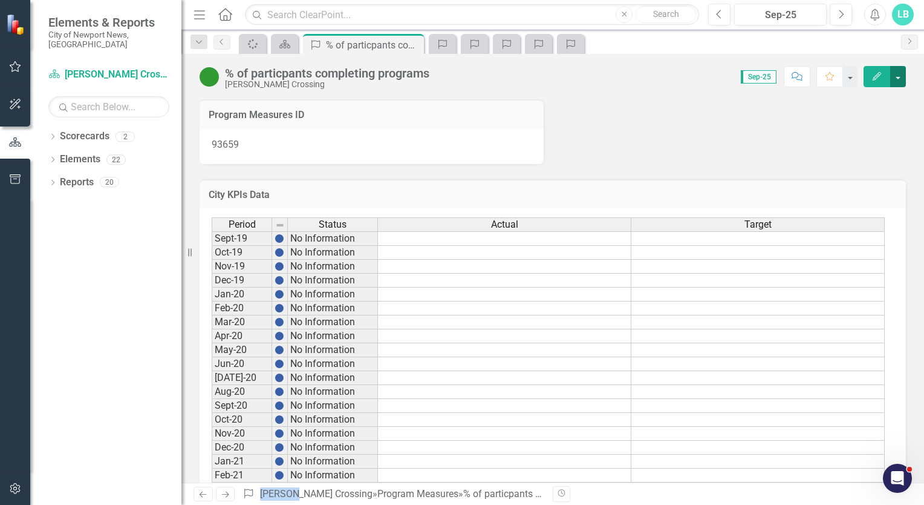
click at [898, 77] on button "button" at bounding box center [899, 76] width 16 height 21
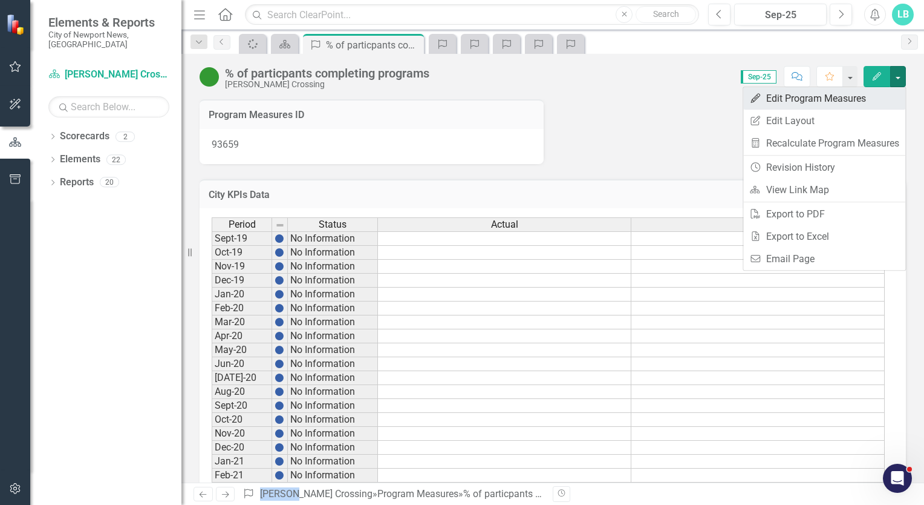
click at [820, 99] on link "Edit Edit Program Measures" at bounding box center [825, 98] width 162 height 22
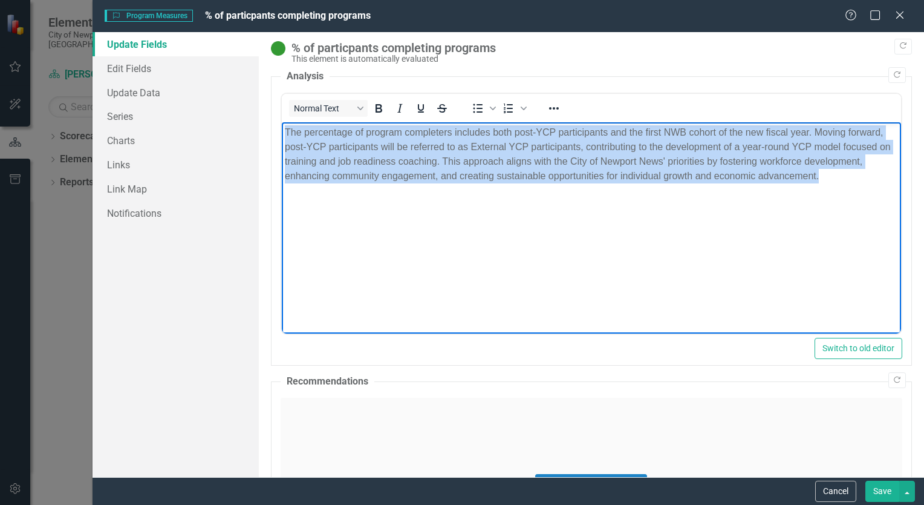
drag, startPoint x: 286, startPoint y: 129, endPoint x: 912, endPoint y: 248, distance: 637.3
click at [901, 248] on html "The percentage of program completers includes both post-YCP participants and th…" at bounding box center [591, 212] width 620 height 181
copy p "The percentage of program completers includes both post-YCP participants and th…"
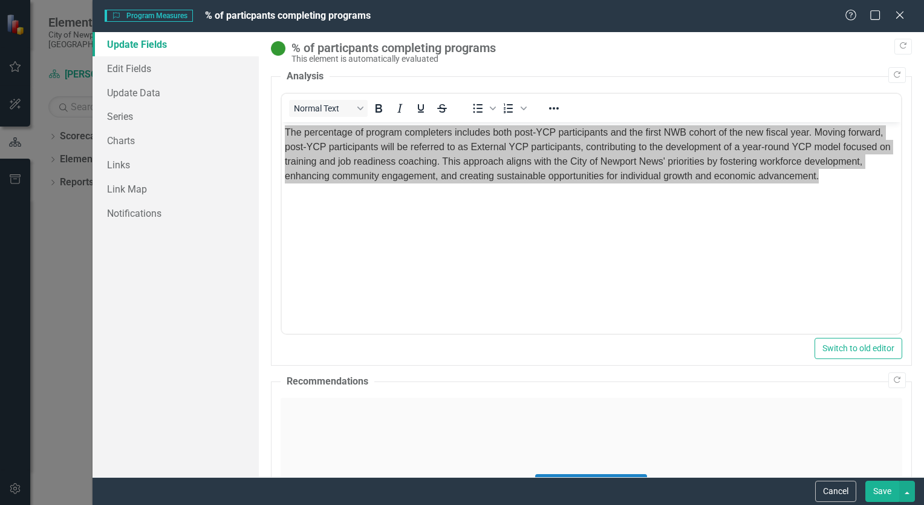
click at [524, 425] on div "Click to activate HTML editor" at bounding box center [592, 483] width 622 height 172
click at [883, 489] on button "Save" at bounding box center [883, 490] width 34 height 21
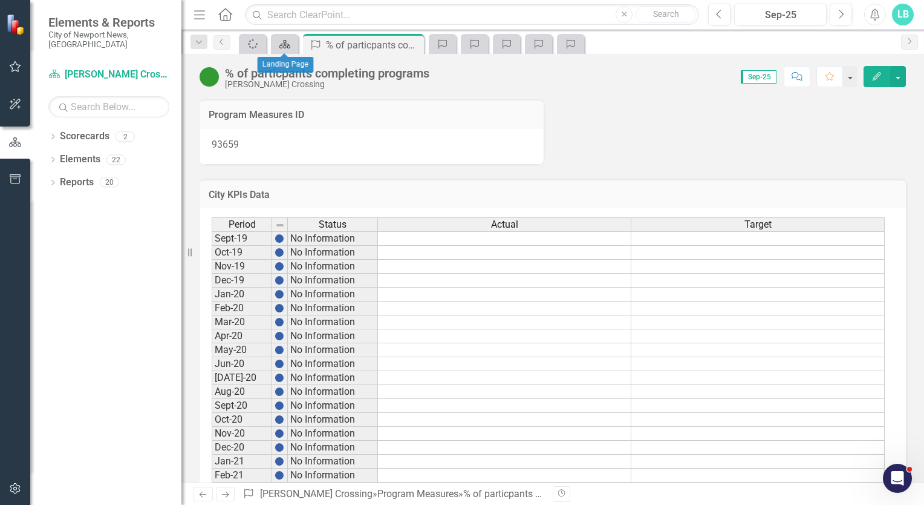
click at [276, 45] on div "Scorecard" at bounding box center [282, 43] width 17 height 15
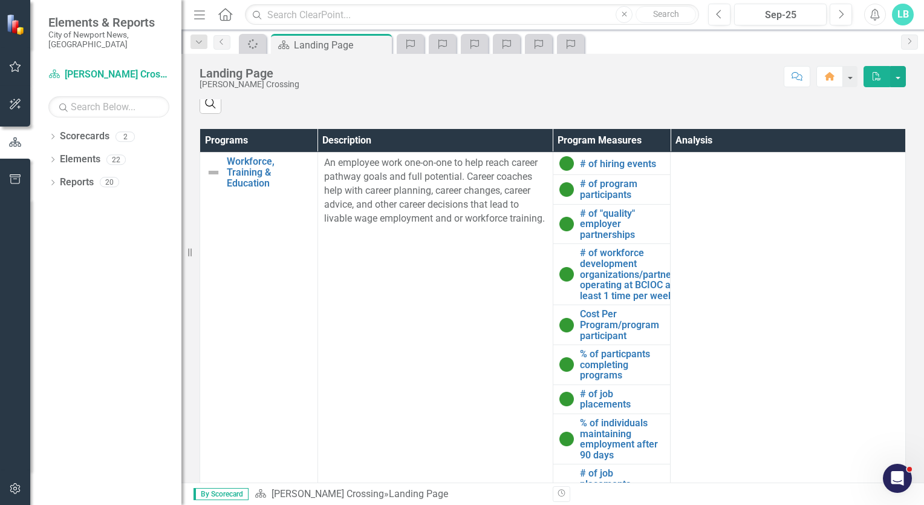
scroll to position [733, 0]
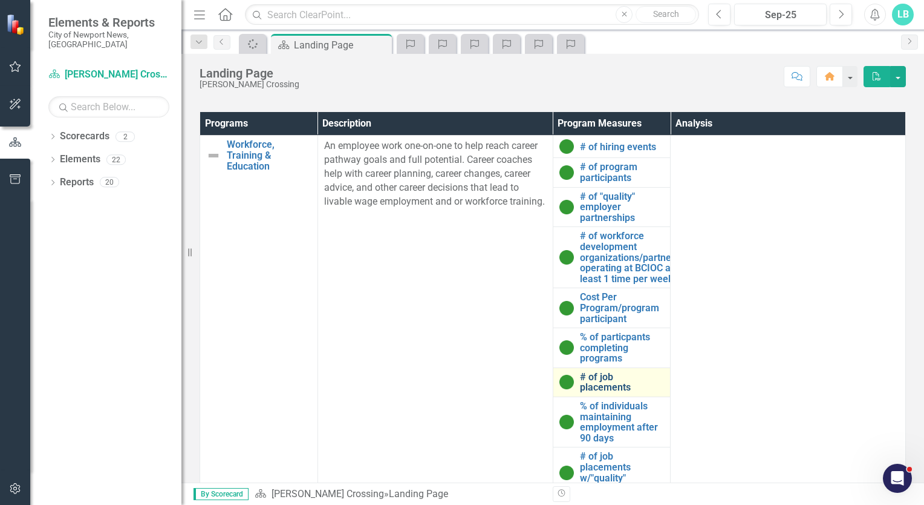
click at [612, 374] on link "# of job placements" at bounding box center [622, 381] width 85 height 21
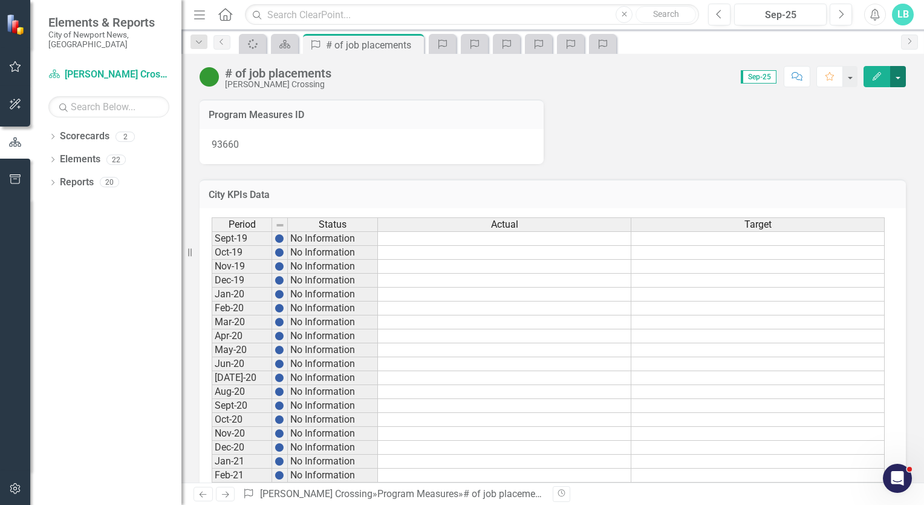
click at [899, 77] on button "button" at bounding box center [899, 76] width 16 height 21
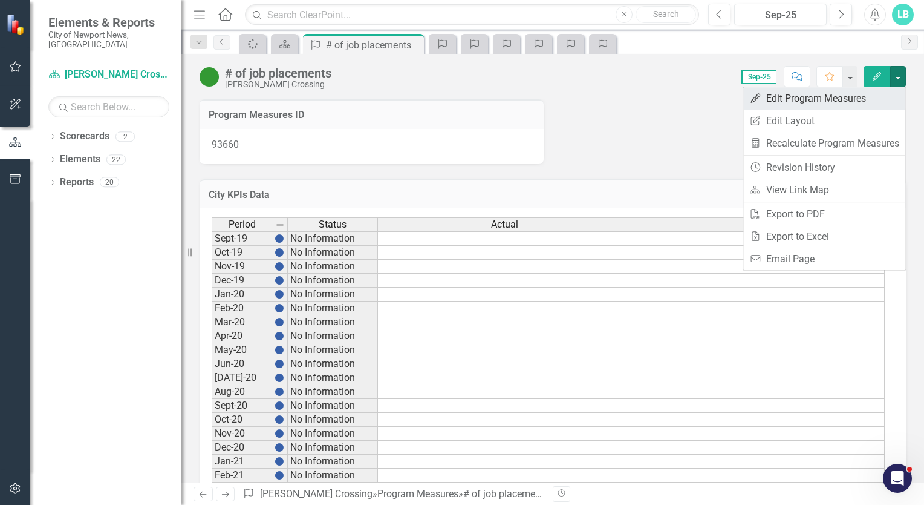
click at [837, 98] on link "Edit Edit Program Measures" at bounding box center [825, 98] width 162 height 22
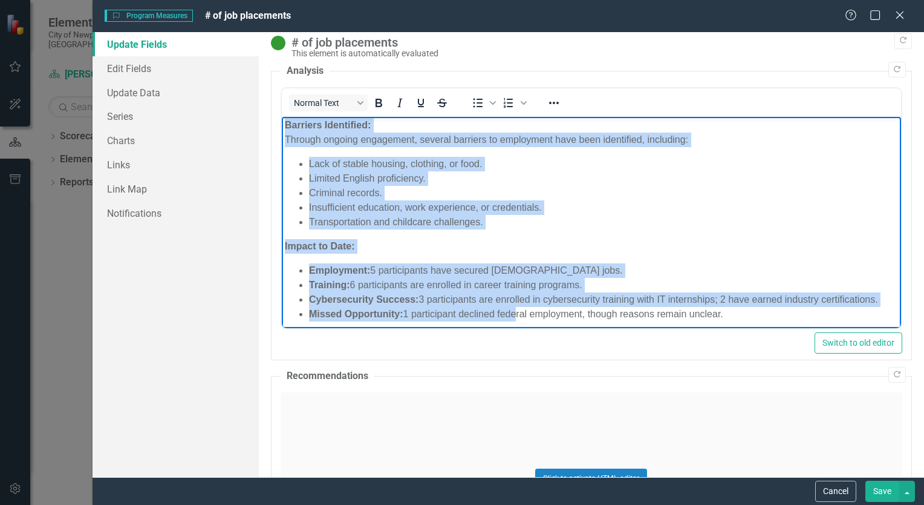
scroll to position [104, 0]
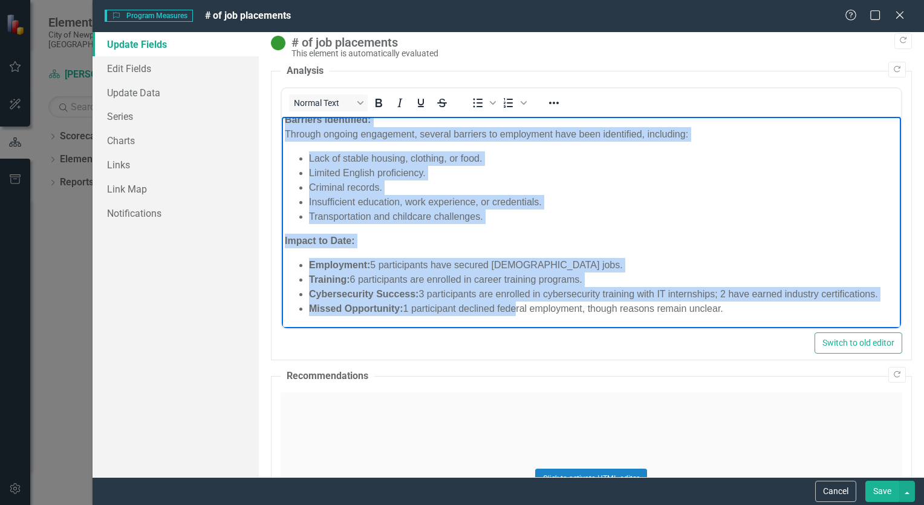
drag, startPoint x: 284, startPoint y: 128, endPoint x: 767, endPoint y: 336, distance: 526.3
click at [767, 329] on html "The City of Newport’s Youth Career Program (YCP) focuses on engaging youth aged…" at bounding box center [591, 171] width 620 height 316
copy body "The City of Newport’s Youth Career Program (YCP) focuses on engaging youth aged…"
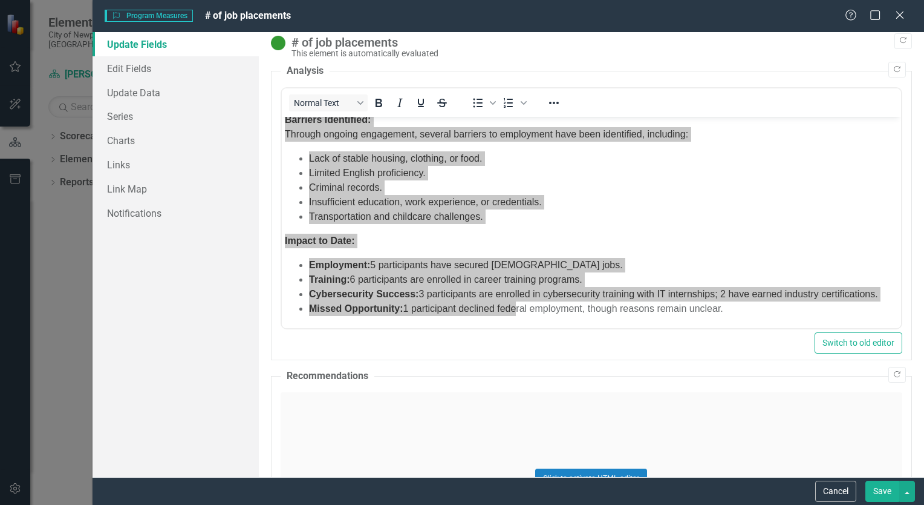
click at [499, 454] on div "Click to activate HTML editor" at bounding box center [592, 478] width 622 height 172
click at [888, 491] on button "Save" at bounding box center [883, 490] width 34 height 21
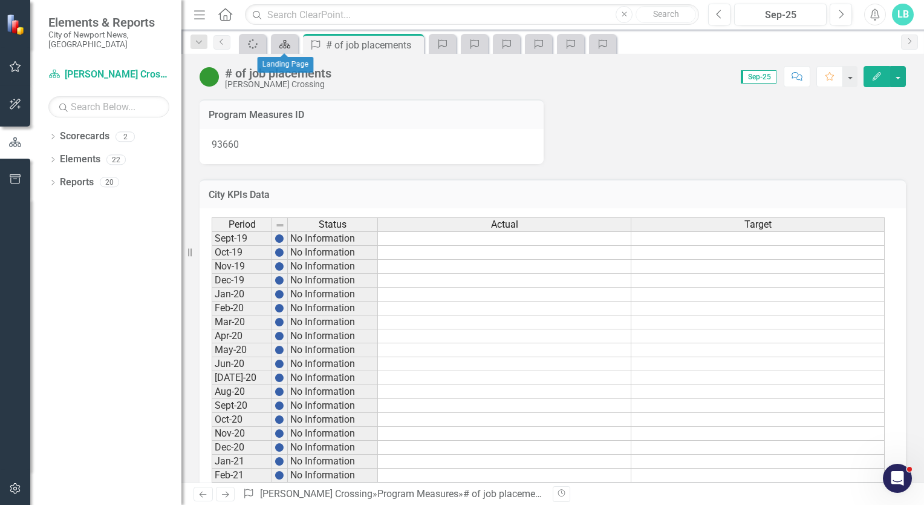
click at [286, 44] on icon at bounding box center [285, 44] width 11 height 8
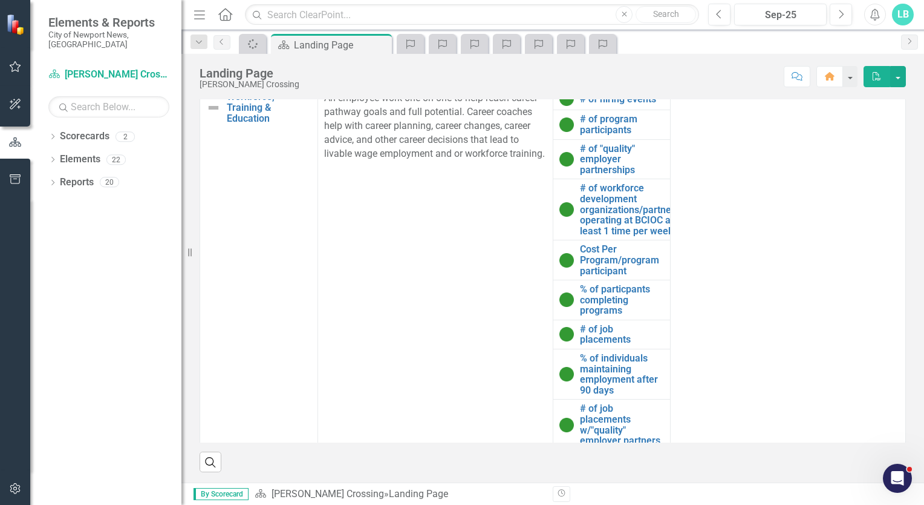
scroll to position [6, 0]
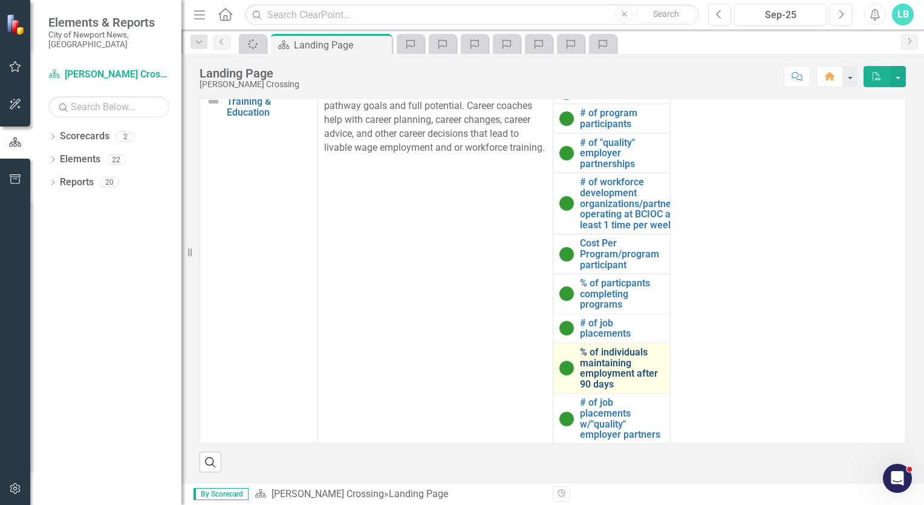
click at [595, 367] on link "% of individuals maintaining employment after 90 days" at bounding box center [622, 368] width 85 height 42
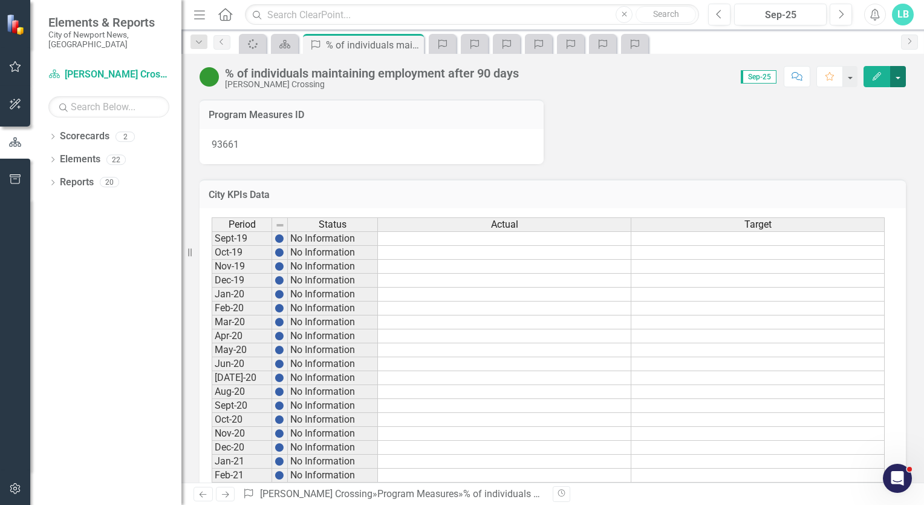
click at [900, 78] on button "button" at bounding box center [899, 76] width 16 height 21
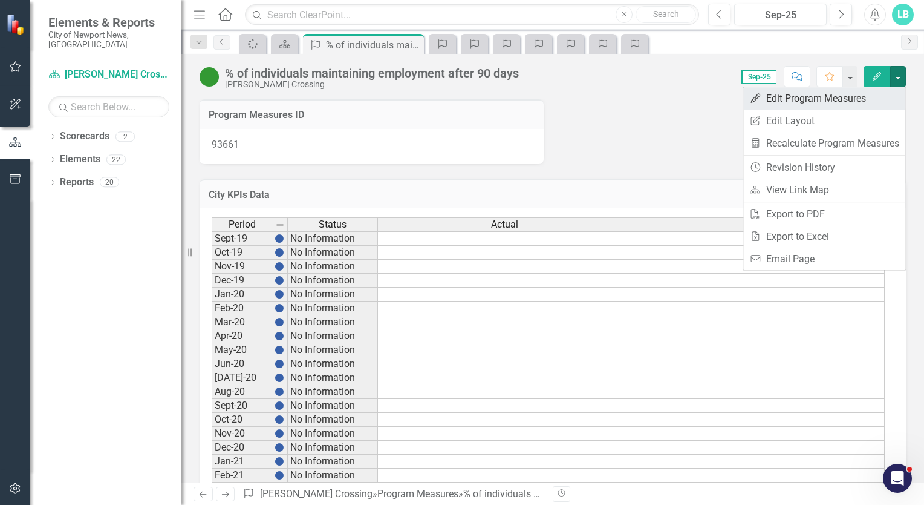
click at [822, 103] on link "Edit Edit Program Measures" at bounding box center [825, 98] width 162 height 22
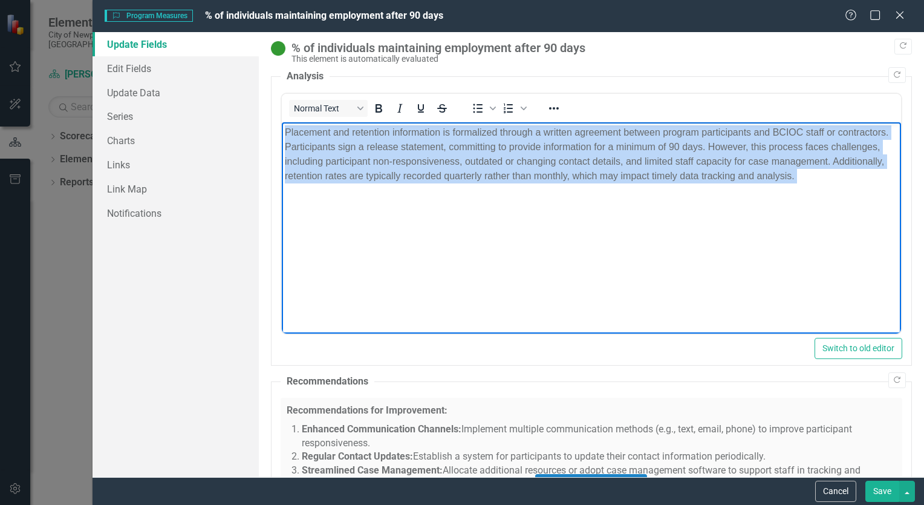
drag, startPoint x: 284, startPoint y: 129, endPoint x: 768, endPoint y: 194, distance: 488.4
click at [768, 194] on body "Placement and retention information is formalized through a written agreement b…" at bounding box center [591, 212] width 620 height 181
copy p "Placement and retention information is formalized through a written agreement b…"
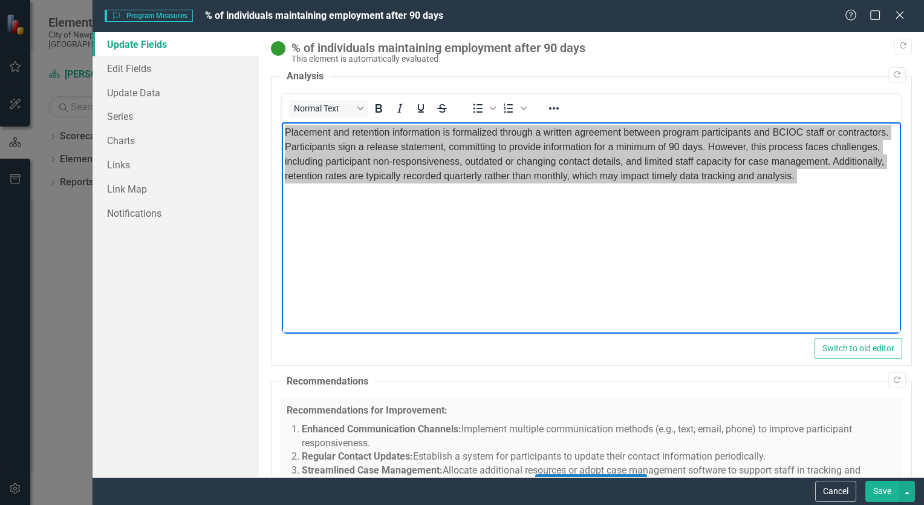
click at [699, 417] on div "Click to activate HTML editor" at bounding box center [592, 483] width 622 height 172
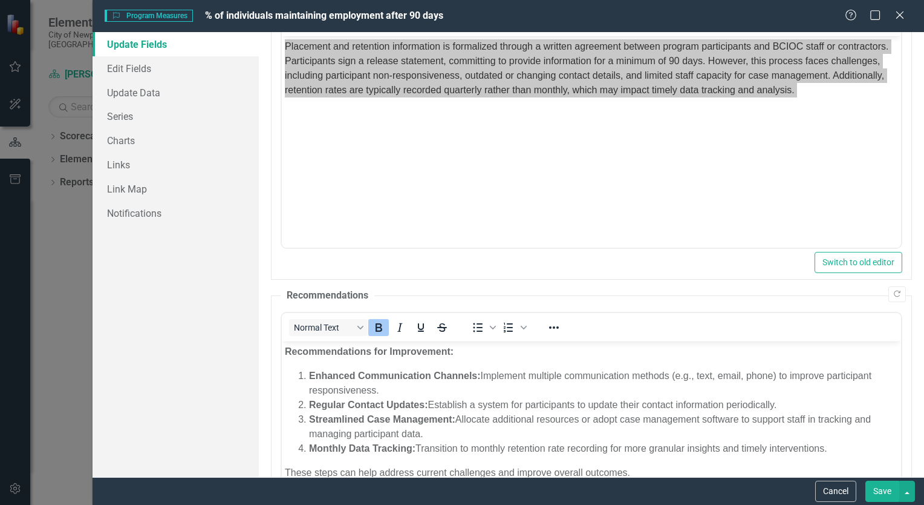
scroll to position [104, 0]
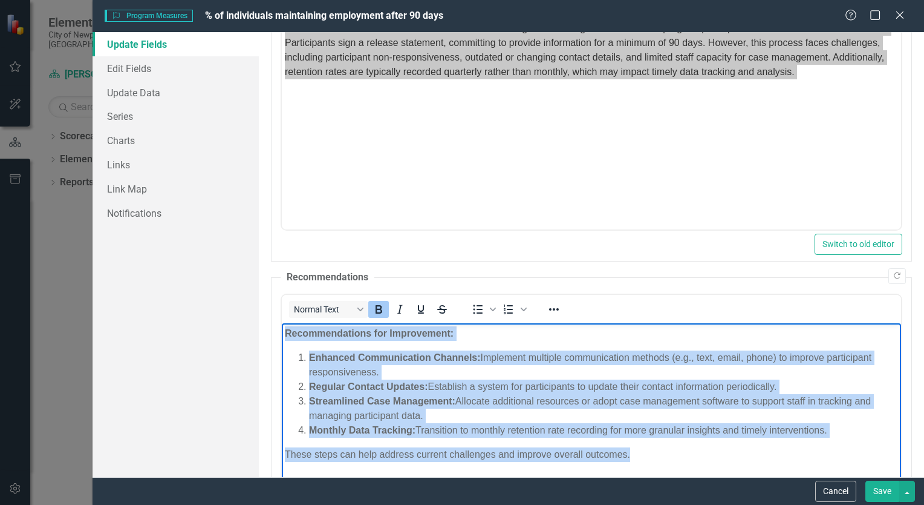
drag, startPoint x: 282, startPoint y: 330, endPoint x: 675, endPoint y: 451, distance: 410.7
click at [675, 451] on body "Recommendations for Improvement: Enhanced Communication Channels: Implement mul…" at bounding box center [591, 412] width 620 height 181
copy body "Recommendations for Improvement: Enhanced Communication Channels: Implement mul…"
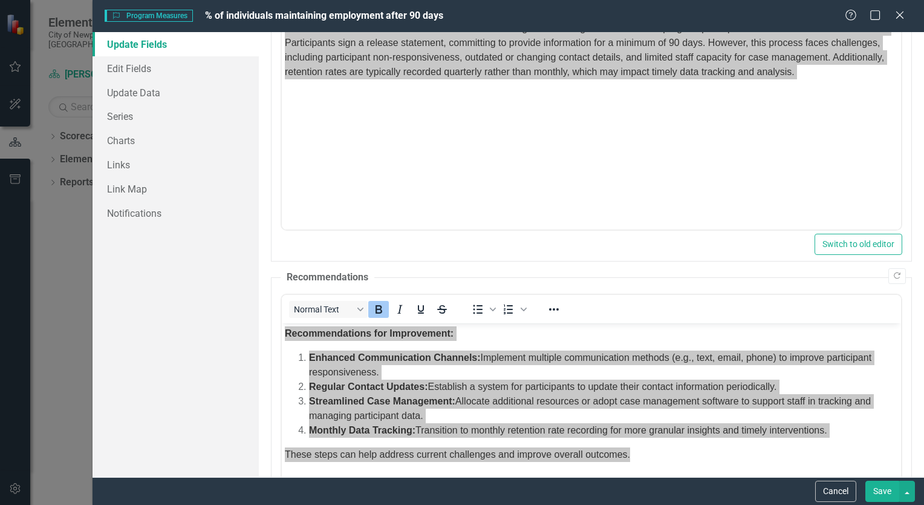
click at [881, 488] on button "Save" at bounding box center [883, 490] width 34 height 21
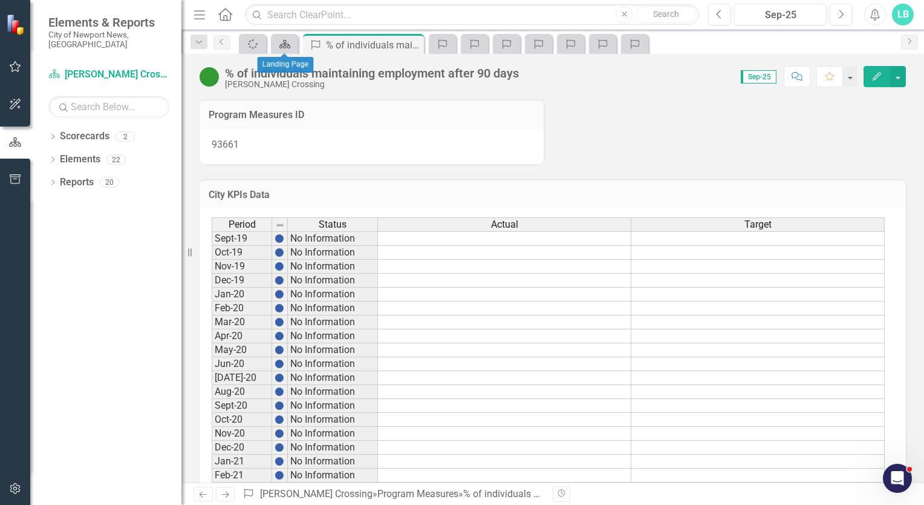
click at [279, 45] on icon "Scorecard" at bounding box center [285, 44] width 12 height 10
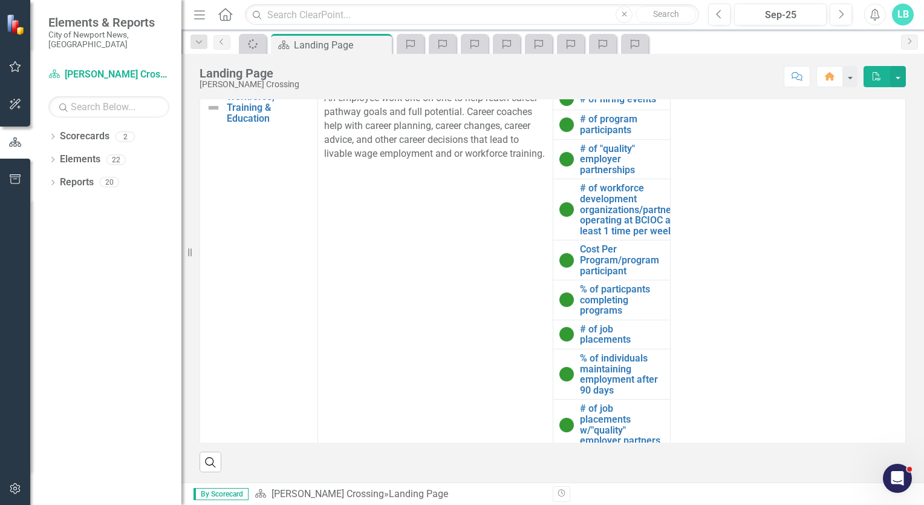
scroll to position [6, 0]
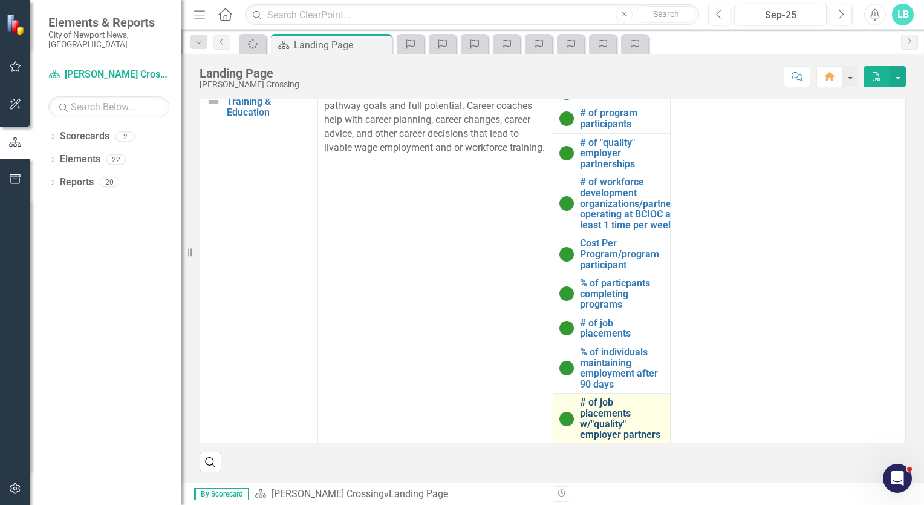
click at [593, 416] on link "# of job placements w/"quality" employer partners" at bounding box center [622, 418] width 85 height 42
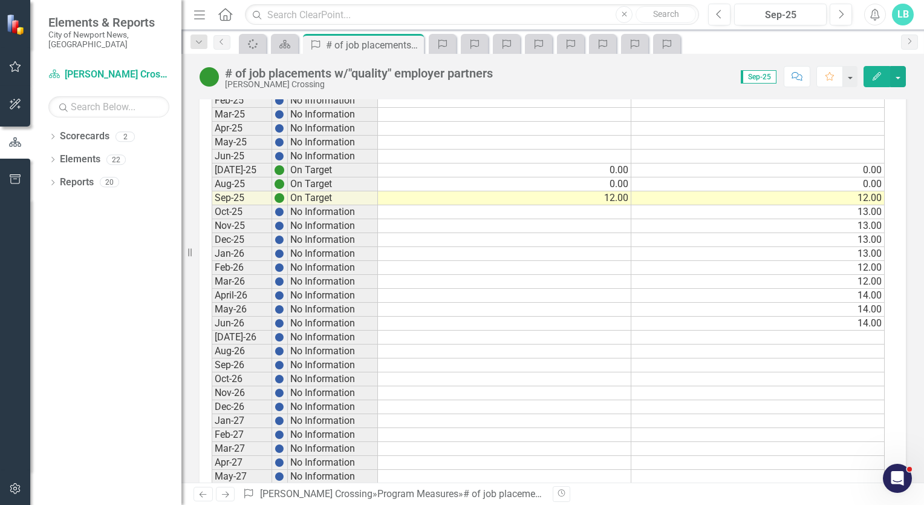
scroll to position [889, 0]
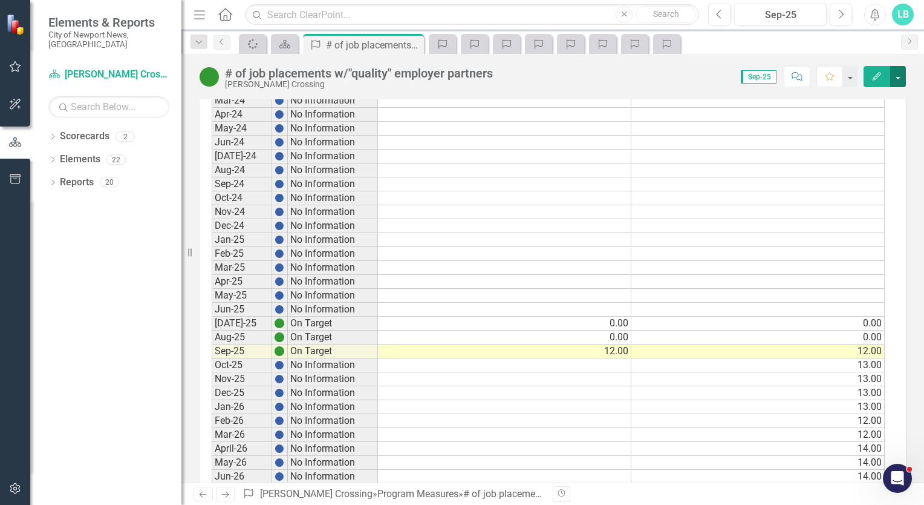
click at [897, 79] on button "button" at bounding box center [899, 76] width 16 height 21
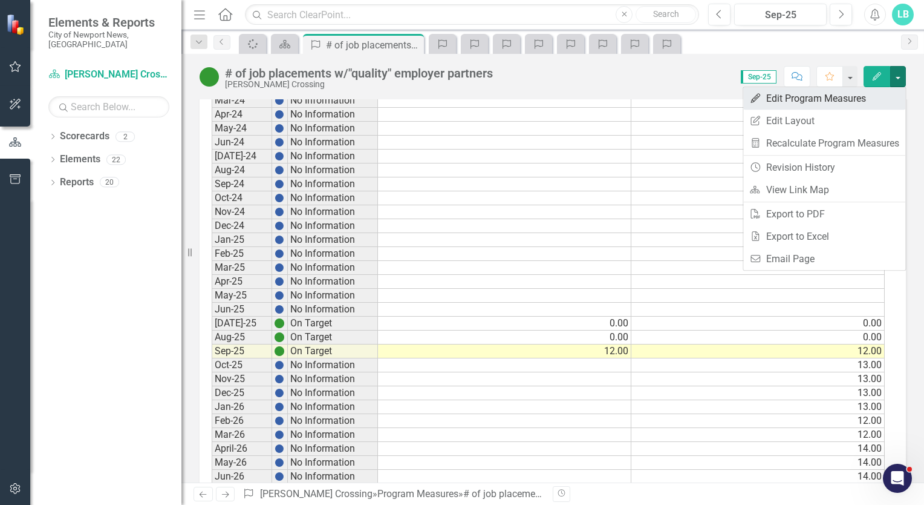
click at [842, 96] on link "Edit Edit Program Measures" at bounding box center [825, 98] width 162 height 22
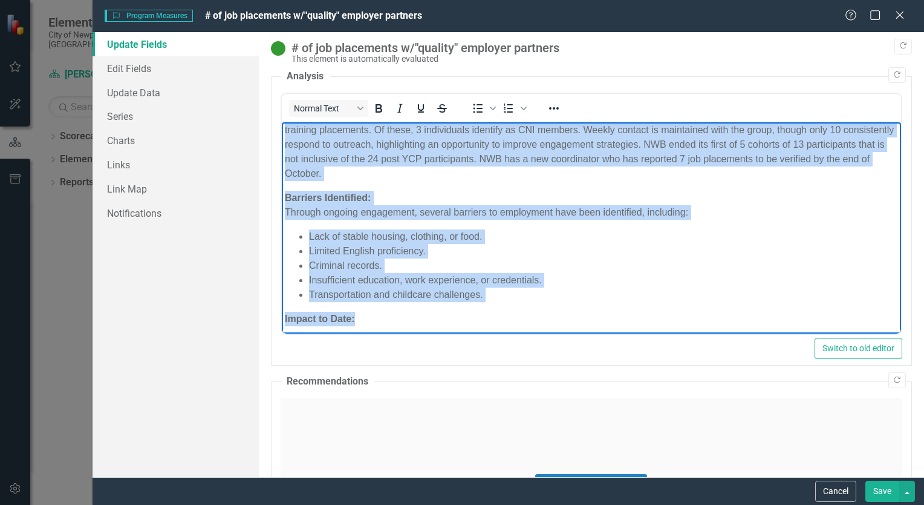
scroll to position [167, 0]
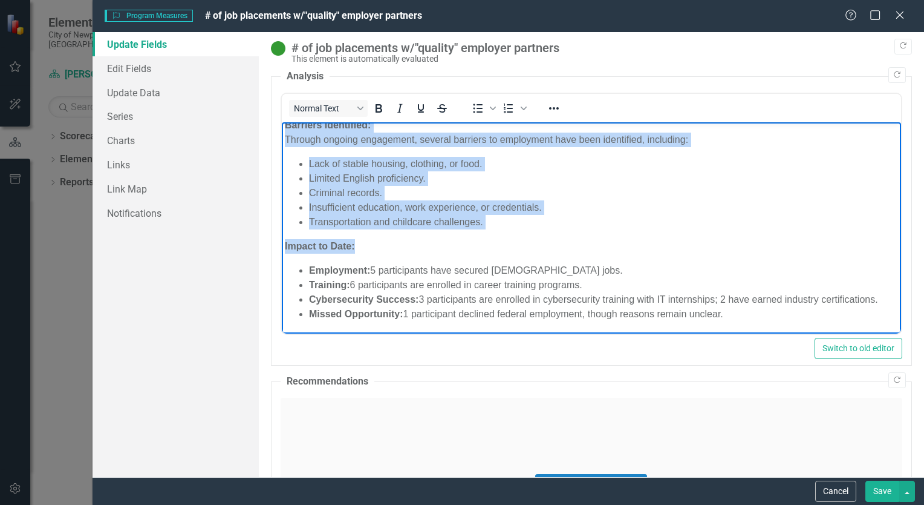
drag, startPoint x: 284, startPoint y: 135, endPoint x: 904, endPoint y: 345, distance: 654.7
click at [901, 334] on html "The number of job placement and the number of job placements w/ quality employe…" at bounding box center [591, 144] width 620 height 379
copy body "The number of job placement and the number of job placements w/ quality employe…"
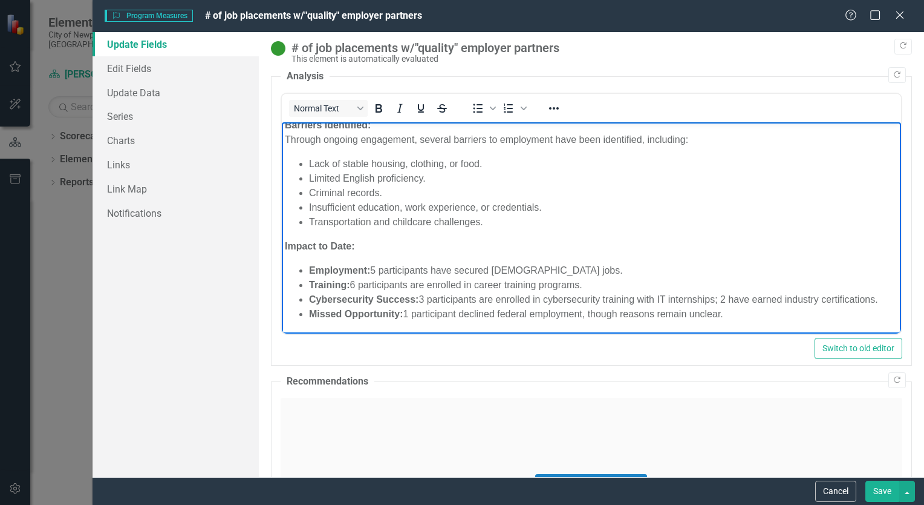
scroll to position [889, 0]
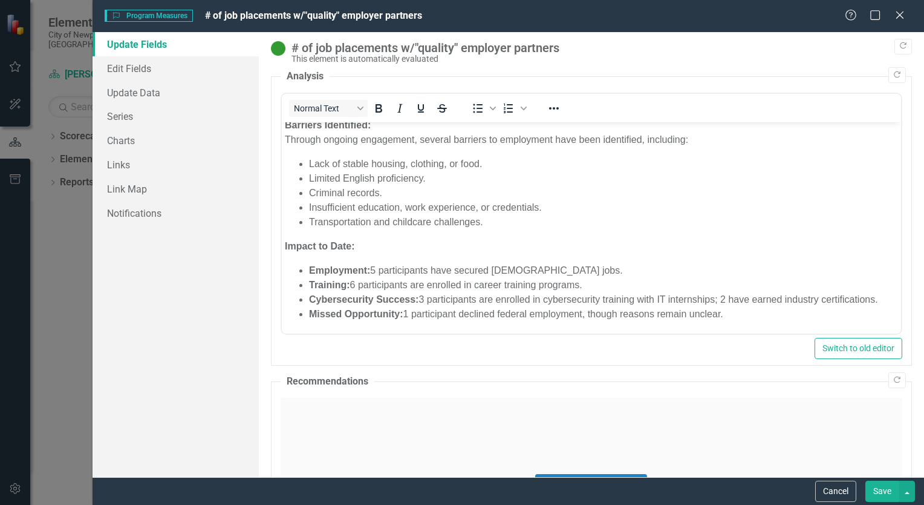
click at [499, 416] on div "Click to activate HTML editor" at bounding box center [592, 483] width 622 height 172
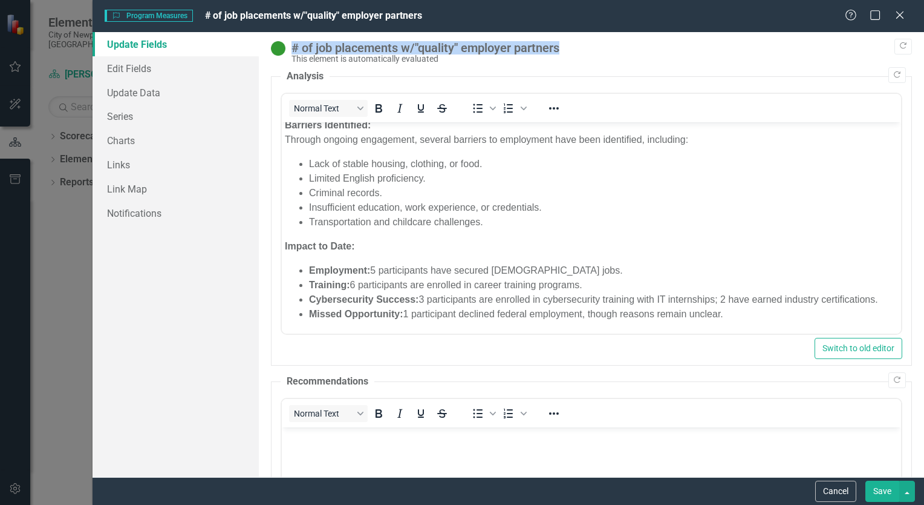
drag, startPoint x: 293, startPoint y: 47, endPoint x: 569, endPoint y: 44, distance: 276.5
click at [569, 44] on div "# of job placements w/"quality" employer partners" at bounding box center [599, 47] width 615 height 13
drag, startPoint x: 569, startPoint y: 44, endPoint x: 505, endPoint y: 42, distance: 64.8
copy div "# of job placements w/"quality" employer partners"
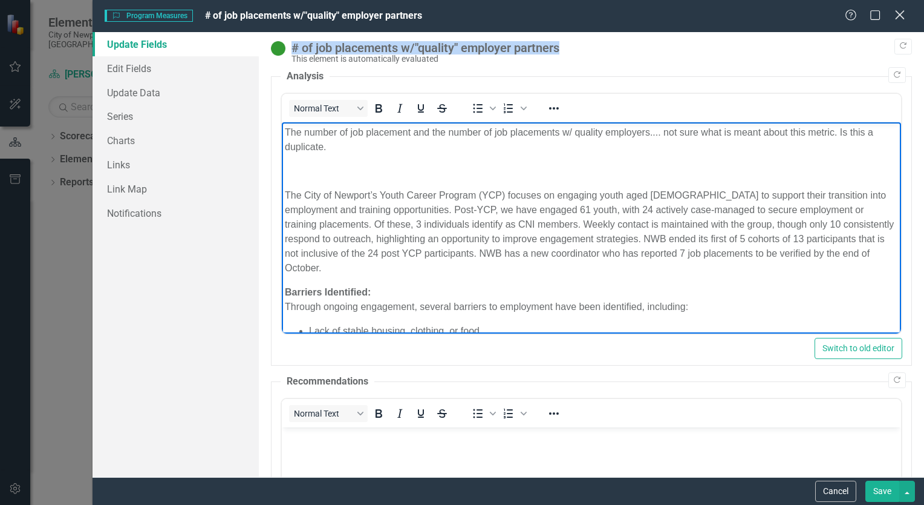
click at [900, 16] on icon at bounding box center [899, 14] width 9 height 9
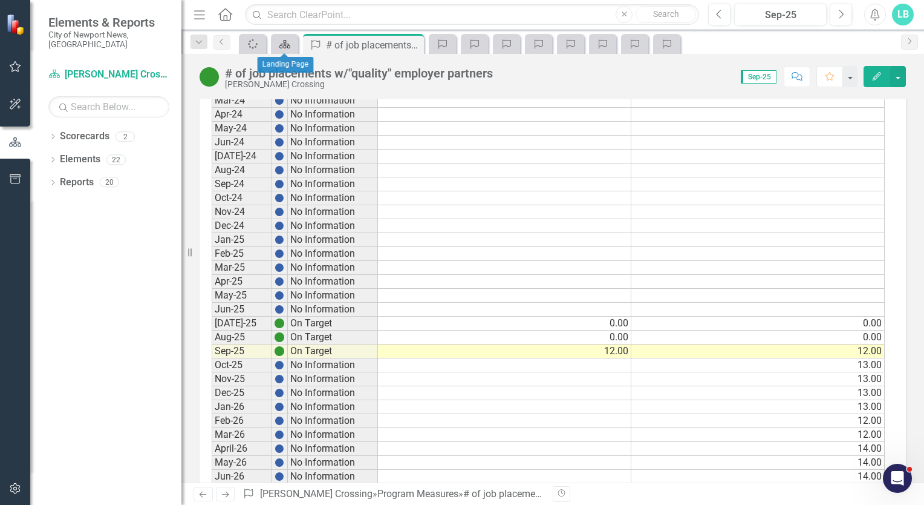
click at [276, 41] on div "Scorecard" at bounding box center [282, 43] width 17 height 15
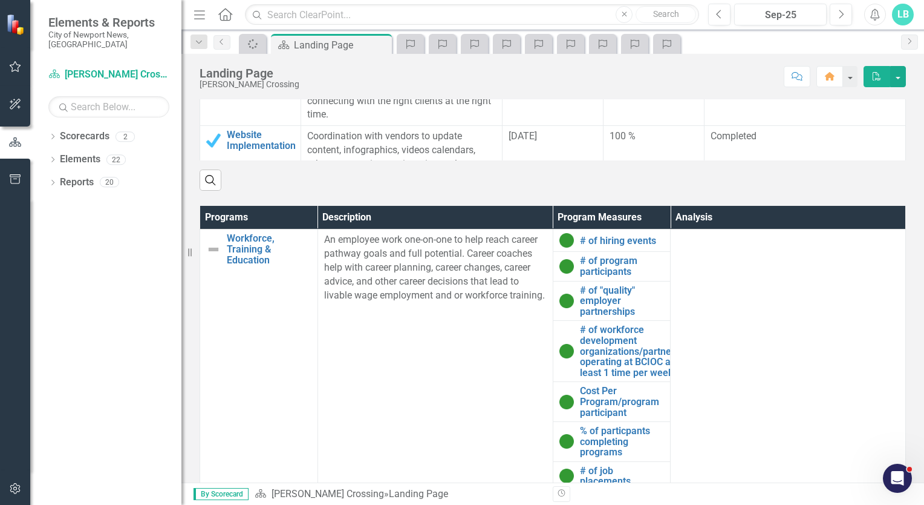
scroll to position [634, 0]
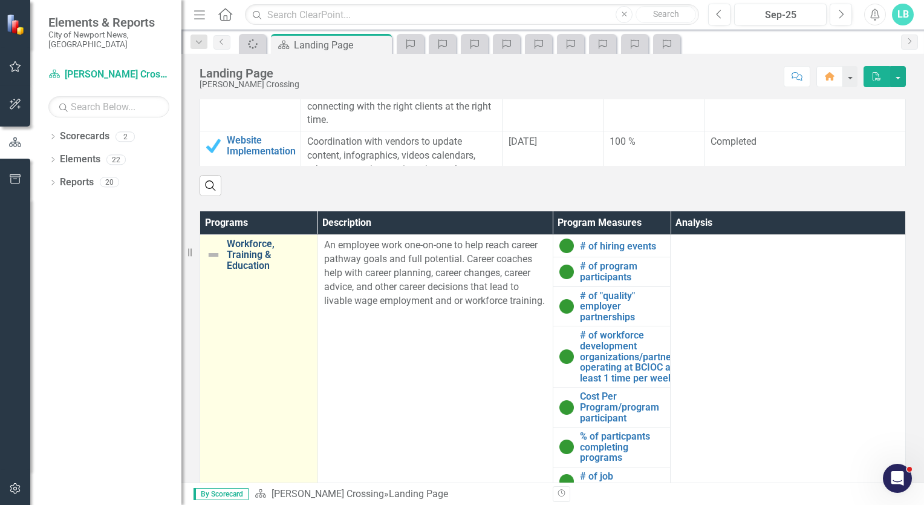
click at [249, 255] on link "Workforce, Training & Education" at bounding box center [269, 254] width 85 height 32
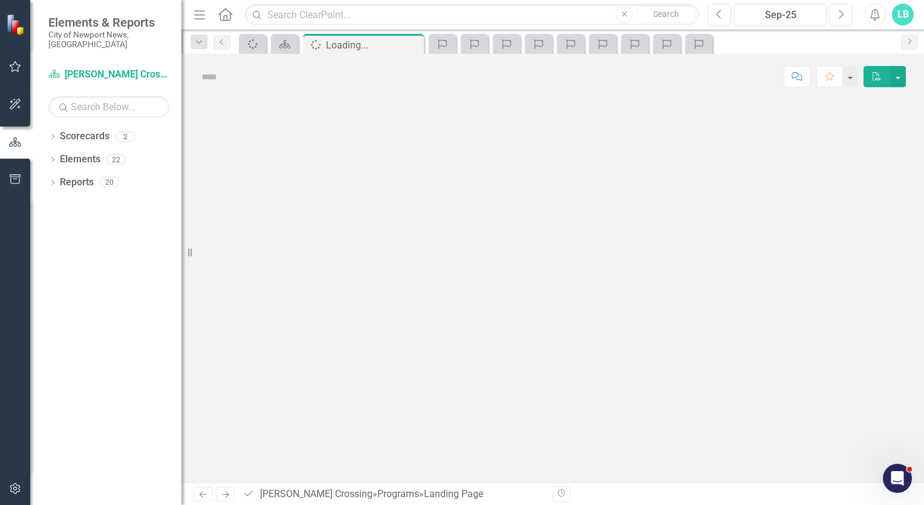
click at [249, 255] on div at bounding box center [552, 290] width 743 height 383
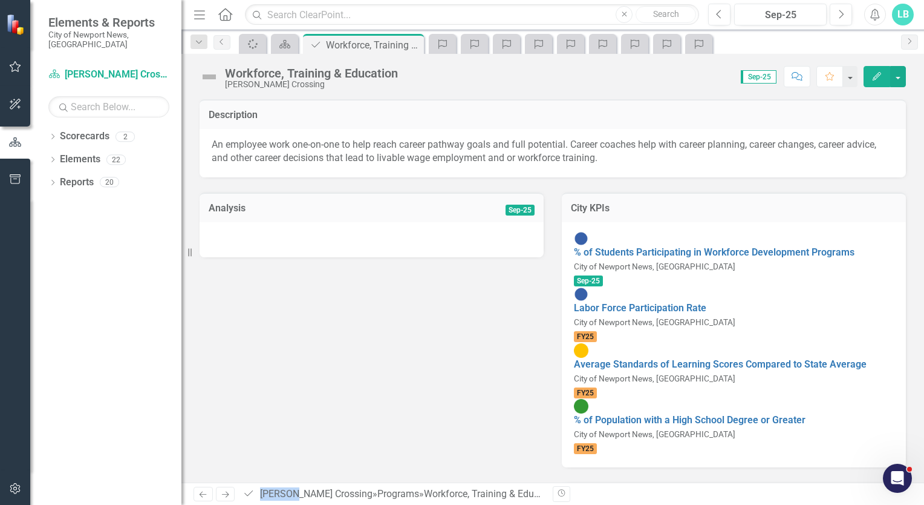
drag, startPoint x: 249, startPoint y: 255, endPoint x: 323, endPoint y: 238, distance: 75.7
click at [323, 238] on div at bounding box center [372, 239] width 344 height 35
click at [314, 213] on td "Analysis" at bounding box center [300, 209] width 183 height 16
click at [399, 222] on div at bounding box center [372, 239] width 344 height 35
click at [899, 83] on button "button" at bounding box center [899, 76] width 16 height 21
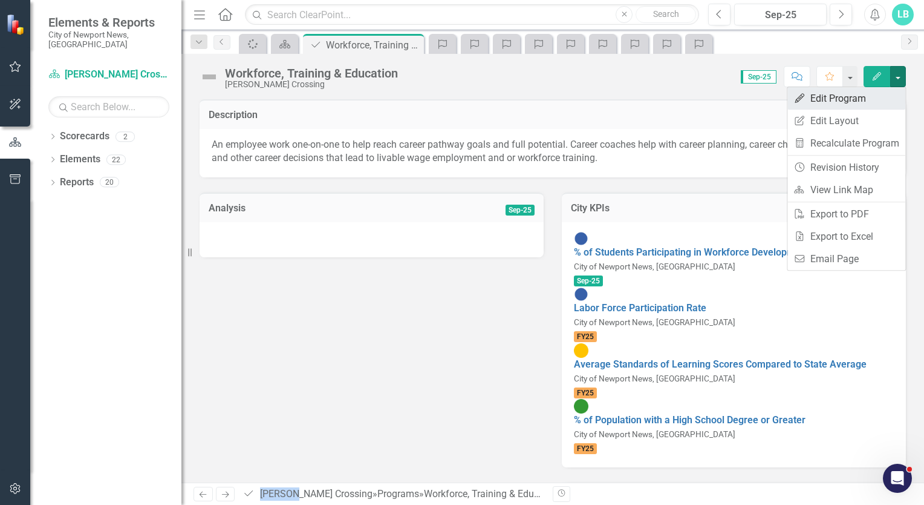
click at [877, 94] on link "Edit Edit Program" at bounding box center [847, 98] width 118 height 22
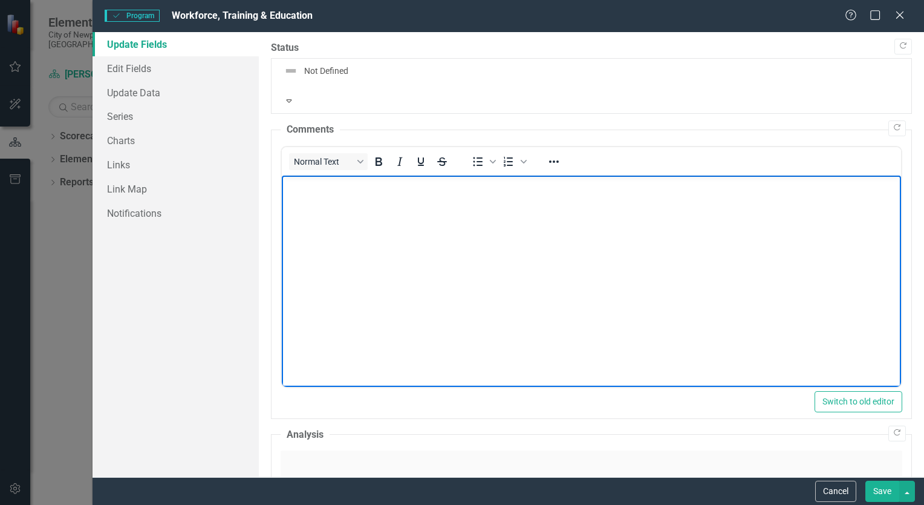
click at [299, 184] on p "Rich Text Area. Press ALT-0 for help." at bounding box center [590, 185] width 613 height 15
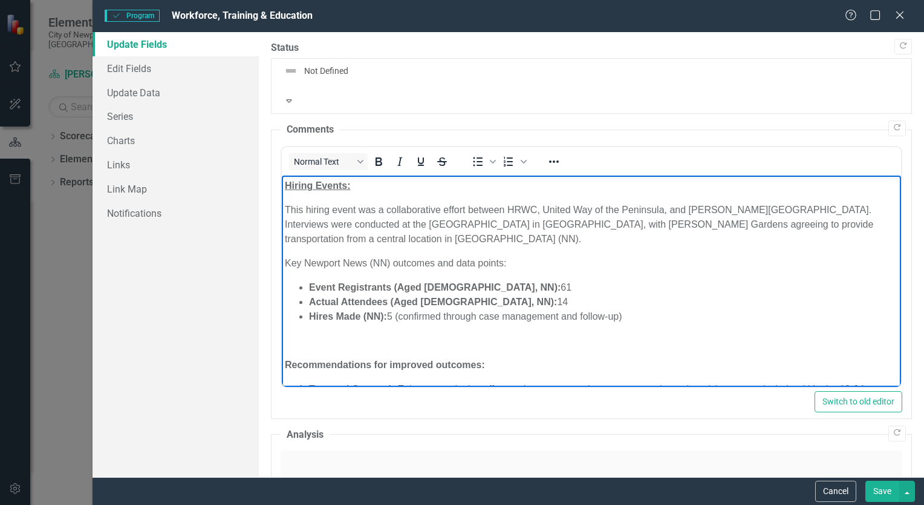
click at [886, 494] on button "Save" at bounding box center [883, 490] width 34 height 21
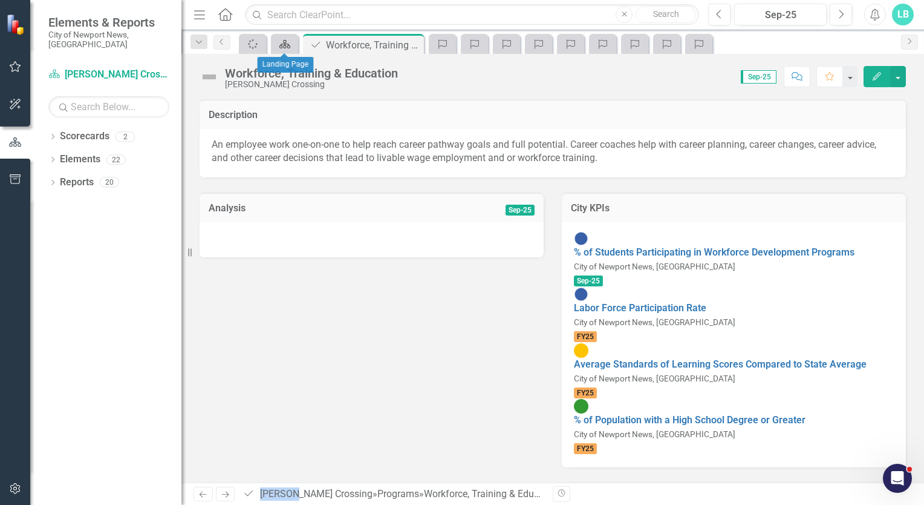
click at [283, 39] on icon "Scorecard" at bounding box center [285, 44] width 12 height 10
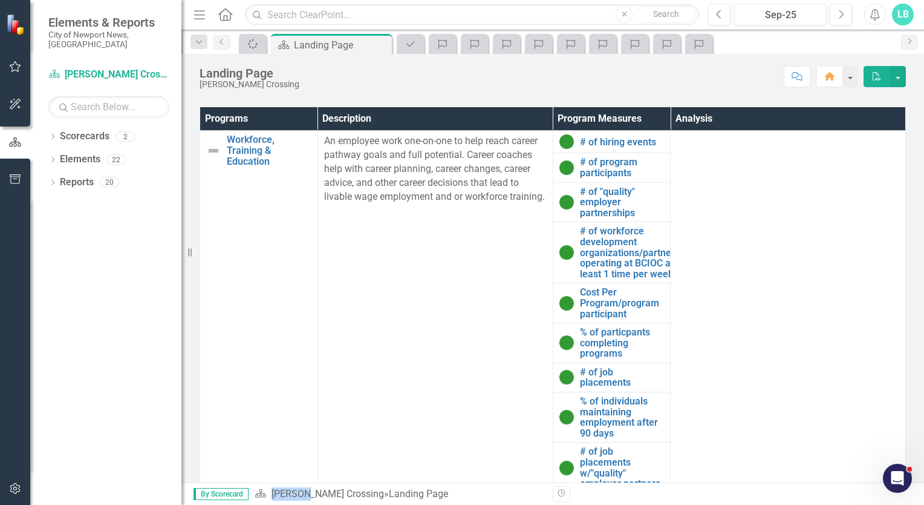
scroll to position [730, 0]
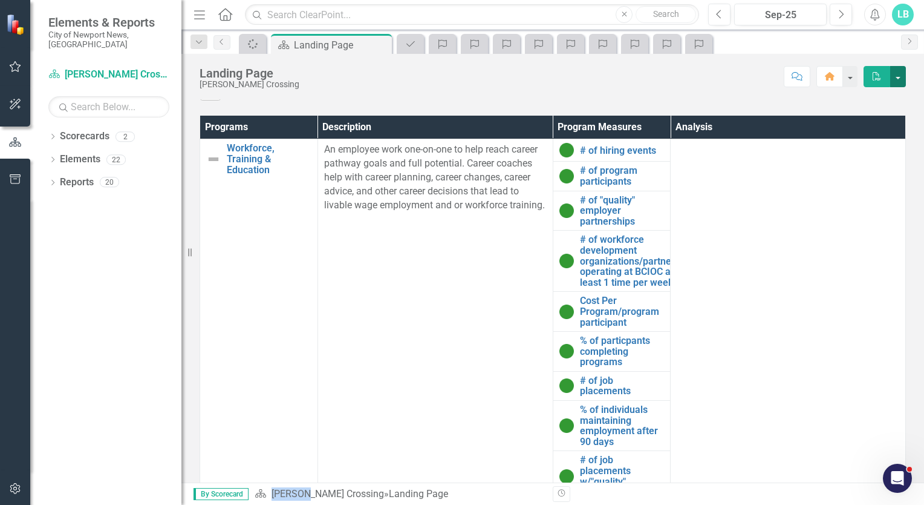
click at [898, 76] on button "button" at bounding box center [899, 76] width 16 height 21
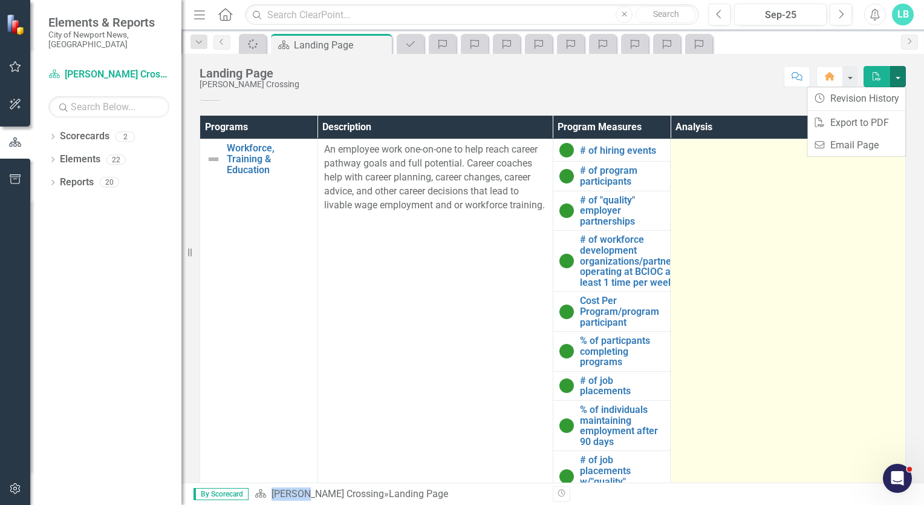
click at [819, 246] on td at bounding box center [788, 320] width 235 height 362
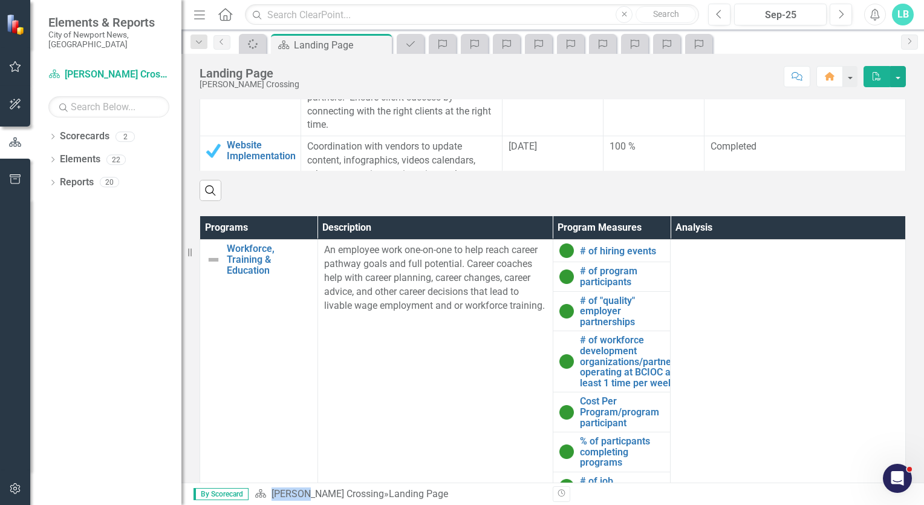
scroll to position [622, 0]
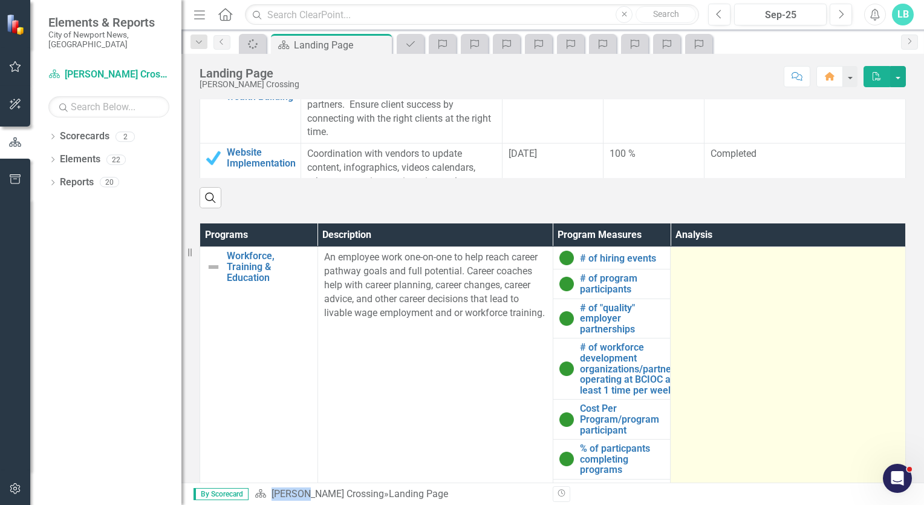
click at [714, 283] on td at bounding box center [788, 428] width 235 height 362
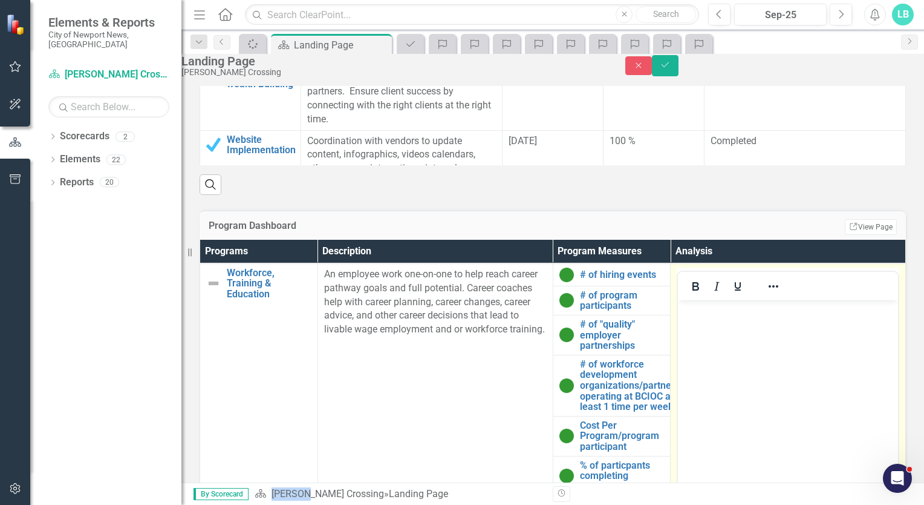
scroll to position [0, 0]
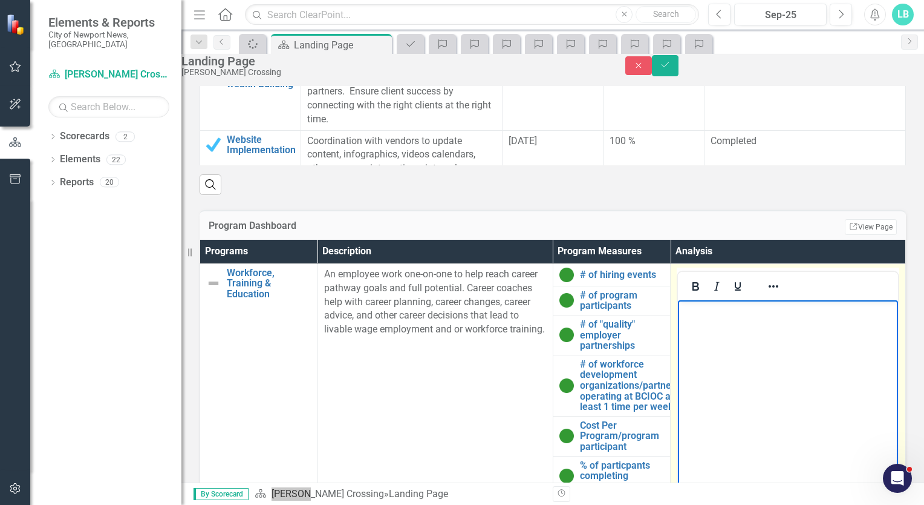
click at [700, 322] on body "Rich Text Area. Press ALT-0 for help." at bounding box center [788, 389] width 220 height 181
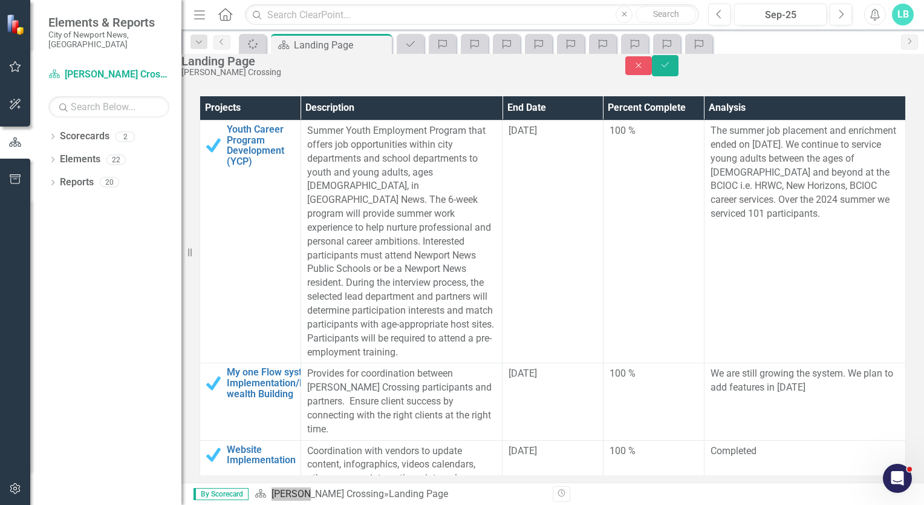
scroll to position [227, 0]
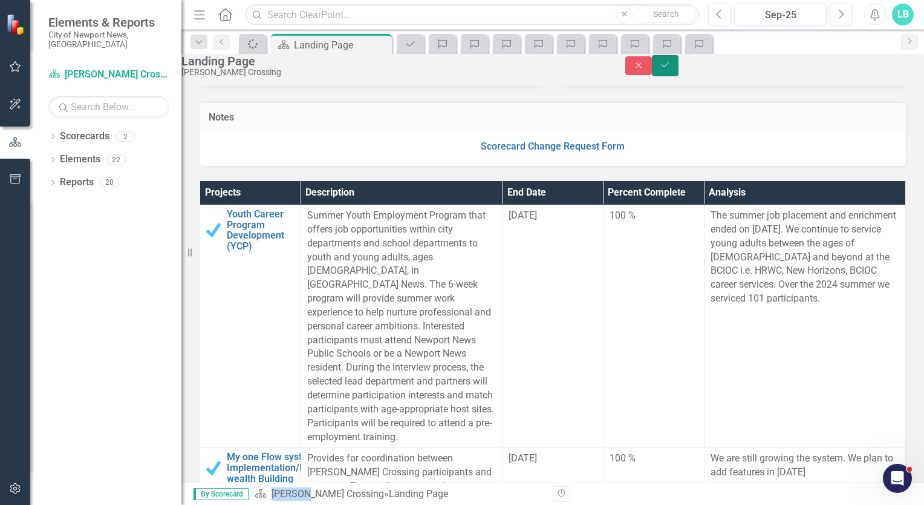
click at [669, 67] on icon "submit" at bounding box center [665, 64] width 7 height 5
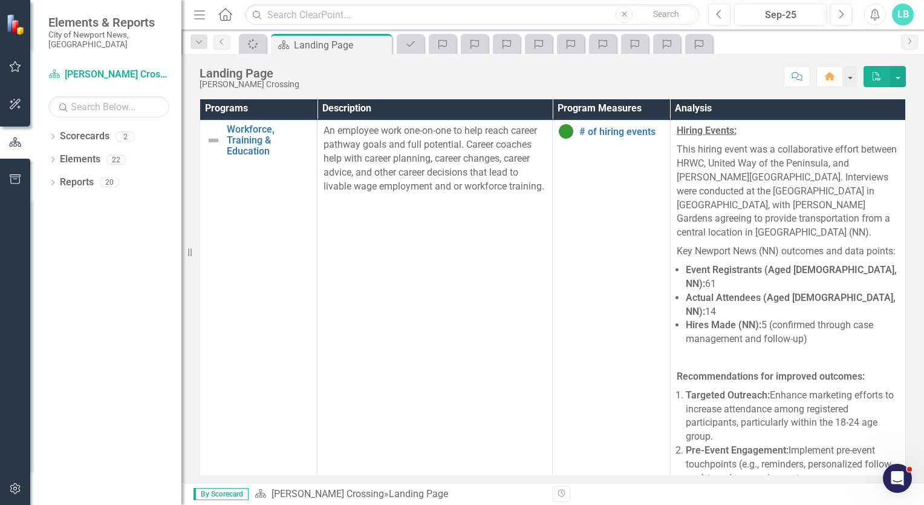
scroll to position [781, 0]
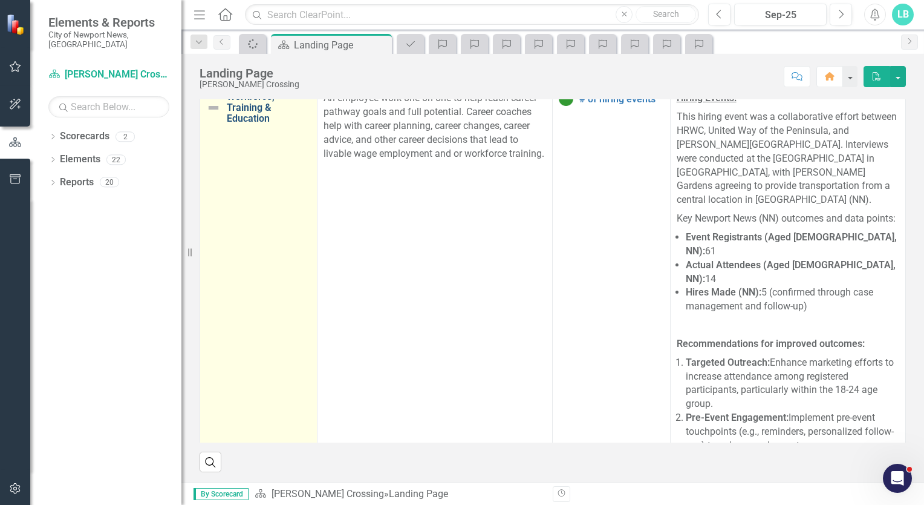
click at [240, 108] on link "Workforce, Training & Education" at bounding box center [269, 107] width 84 height 32
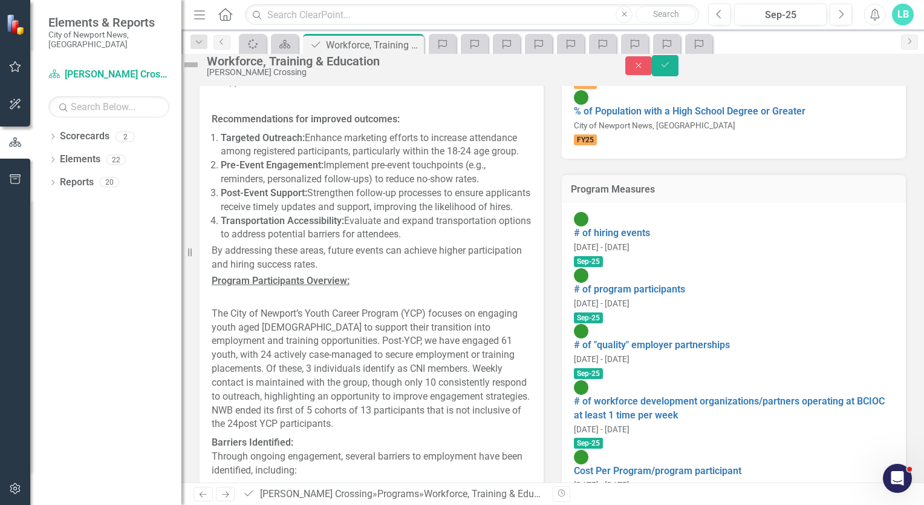
scroll to position [537, 0]
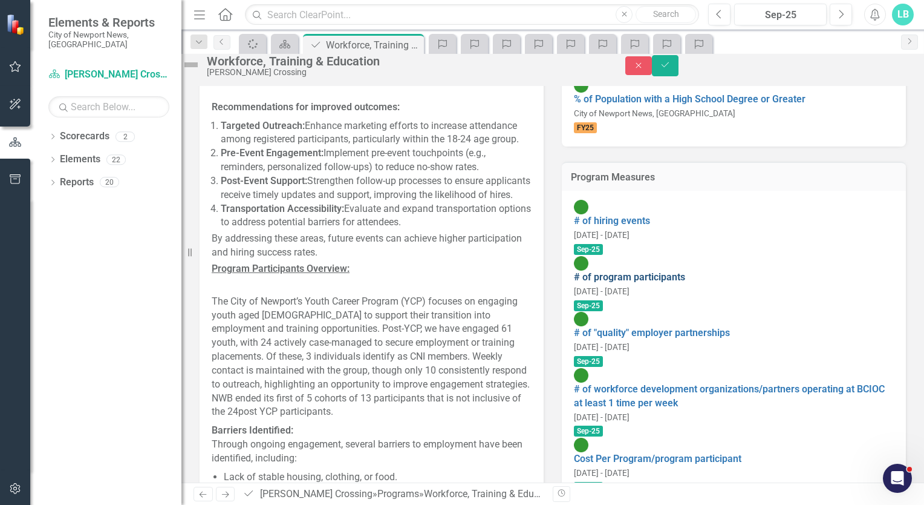
click at [682, 271] on link "# of program participants" at bounding box center [629, 276] width 111 height 11
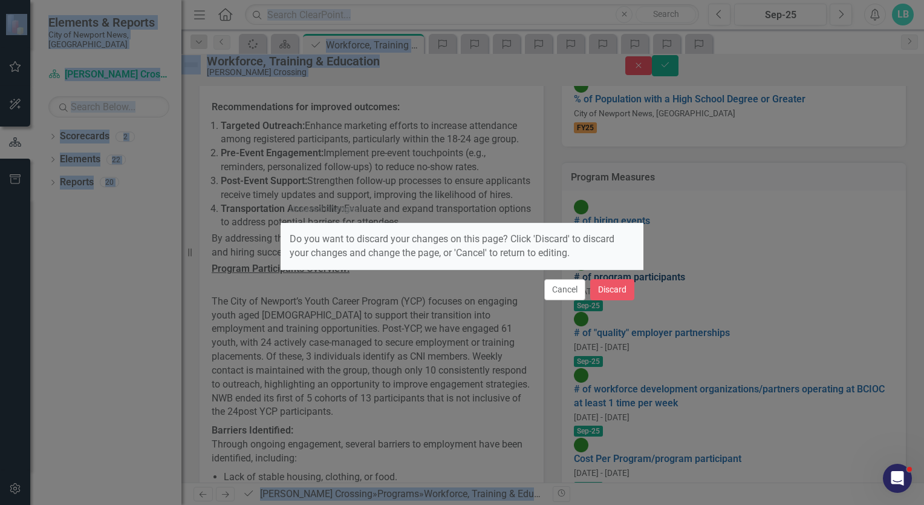
click at [682, 187] on div "Unsaved Changes Do you want to discard your changes on this page? Click 'Discar…" at bounding box center [462, 252] width 924 height 505
click at [607, 287] on button "Discard" at bounding box center [612, 289] width 44 height 21
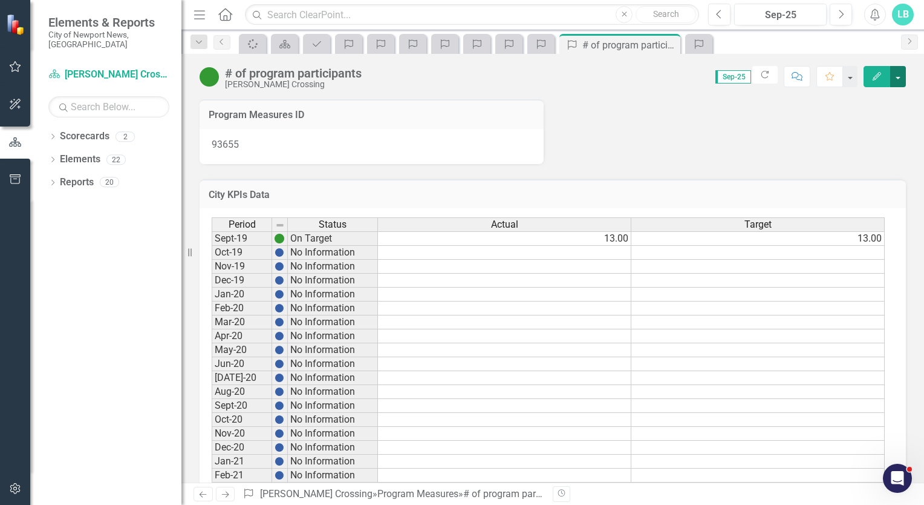
click at [895, 77] on button "button" at bounding box center [899, 76] width 16 height 21
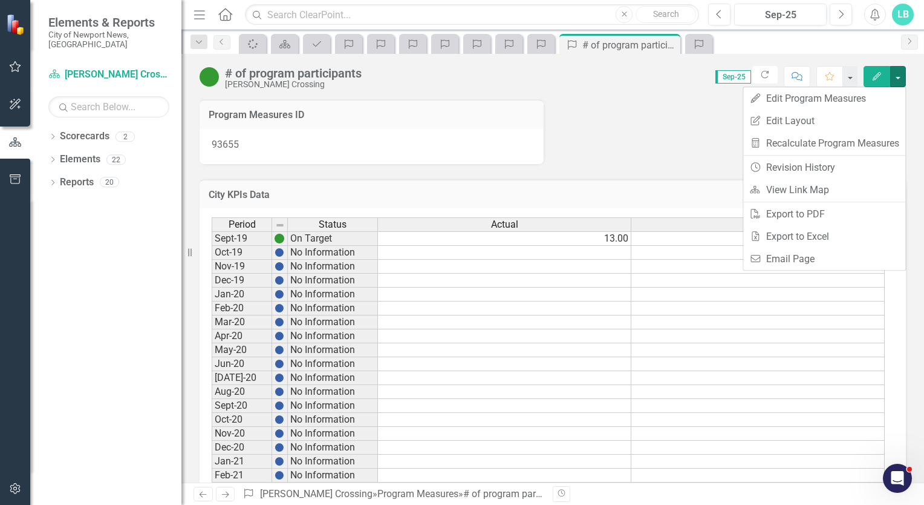
click at [680, 139] on div "Program Measures ID 93655" at bounding box center [553, 124] width 725 height 80
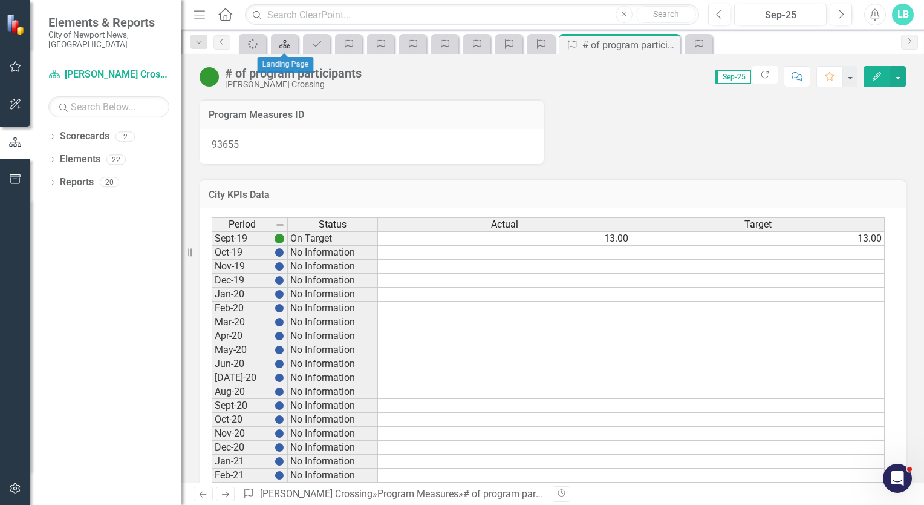
click at [276, 49] on div "Scorecard" at bounding box center [282, 43] width 17 height 15
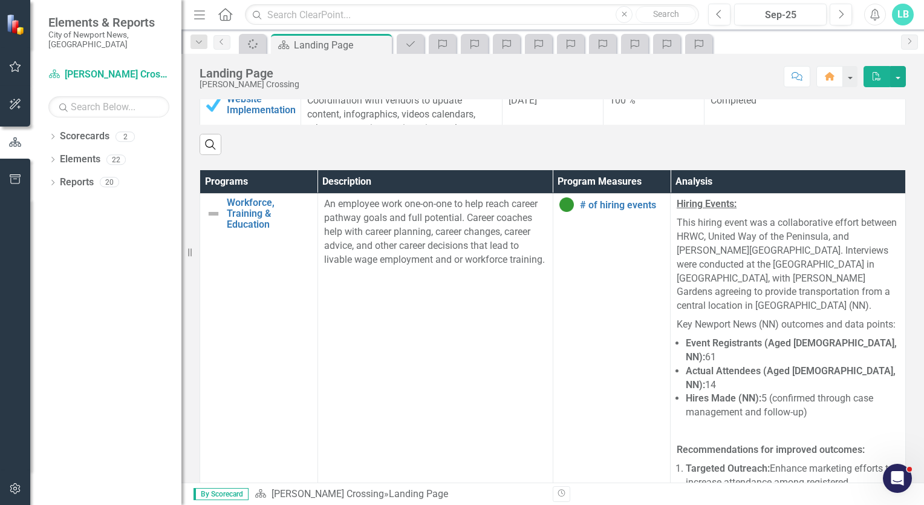
scroll to position [680, 0]
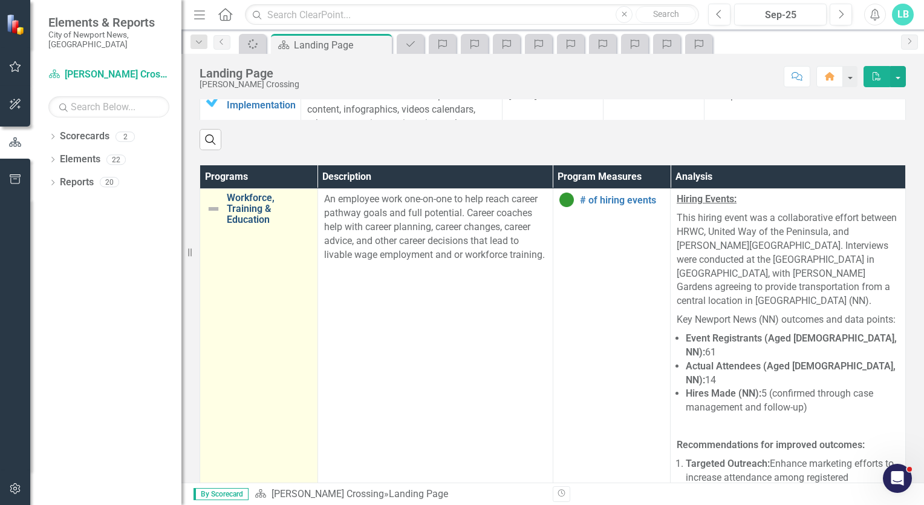
click at [254, 217] on link "Workforce, Training & Education" at bounding box center [269, 208] width 85 height 32
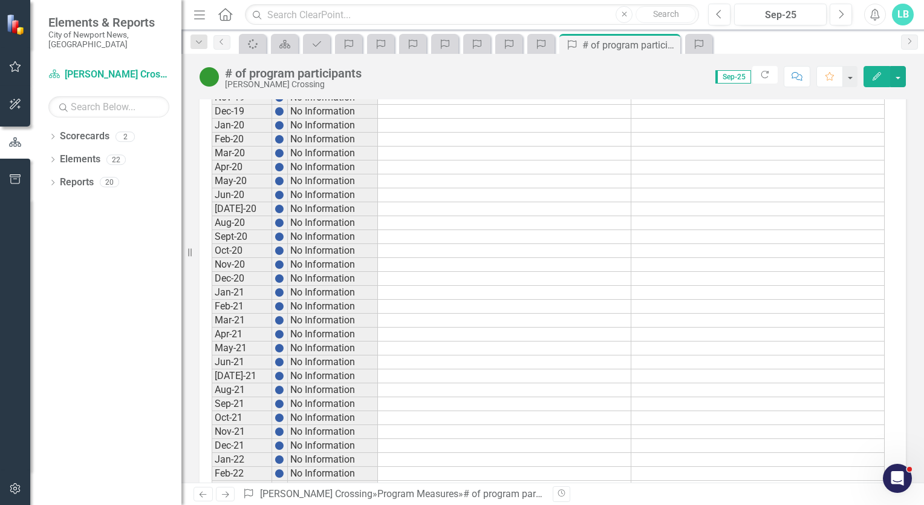
scroll to position [161, 0]
click at [281, 42] on icon "Scorecard" at bounding box center [285, 44] width 12 height 10
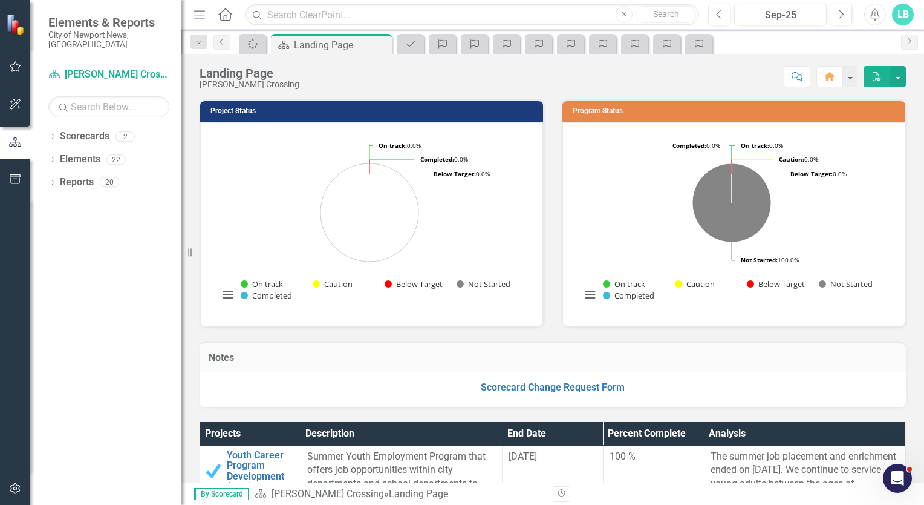
click at [808, 433] on th "Analysis" at bounding box center [804, 434] width 201 height 24
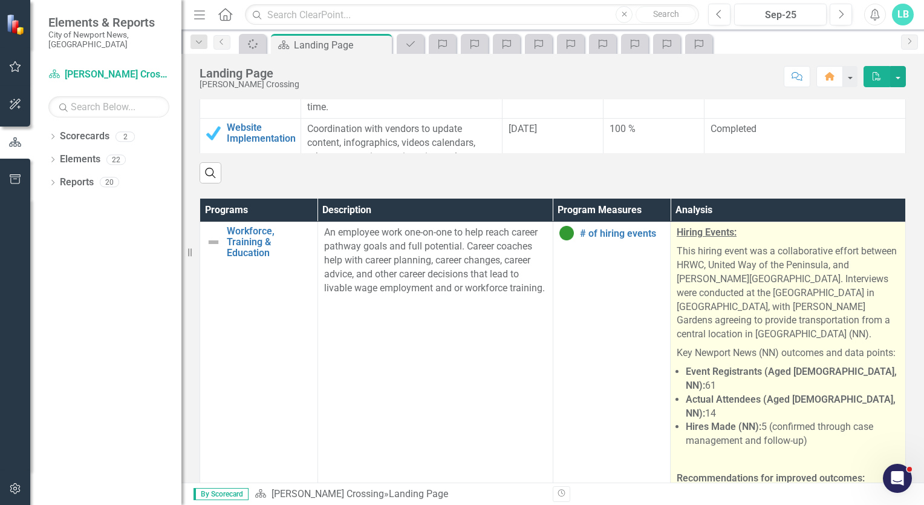
click at [852, 229] on p "Hiring Events:" at bounding box center [788, 234] width 223 height 16
click at [832, 231] on p "Hiring Events:" at bounding box center [788, 234] width 223 height 16
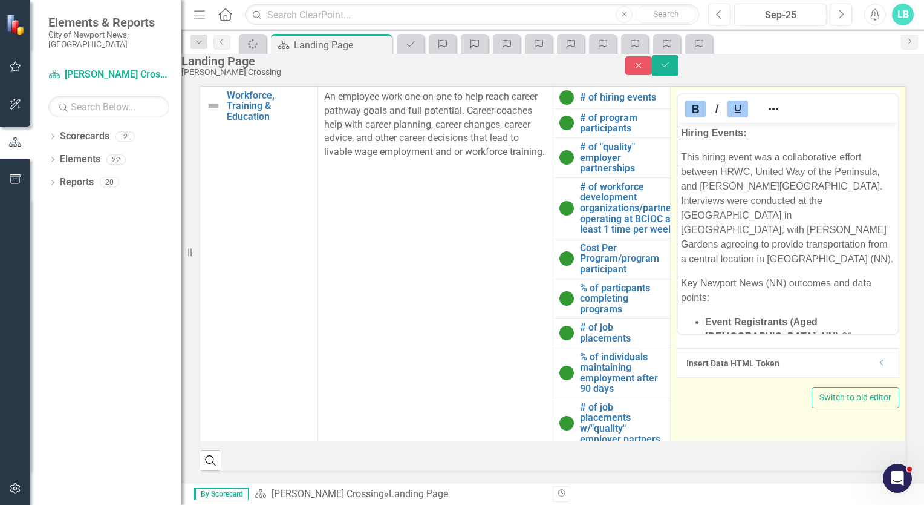
drag, startPoint x: 881, startPoint y: 299, endPoint x: 188, endPoint y: 65, distance: 731.0
click at [671, 69] on icon "Save" at bounding box center [665, 64] width 11 height 8
